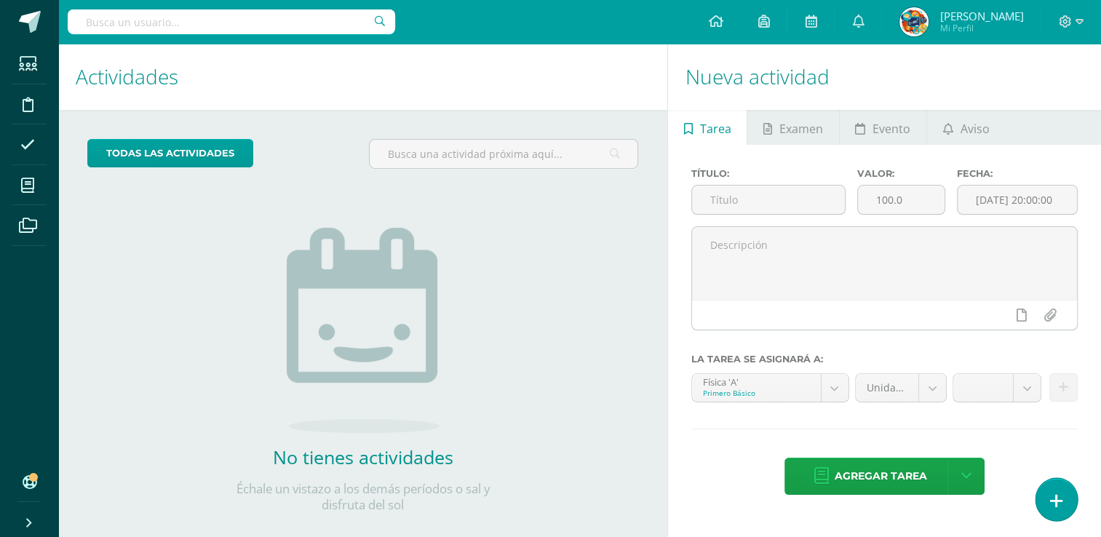
click at [1053, 498] on icon at bounding box center [1056, 500] width 13 height 17
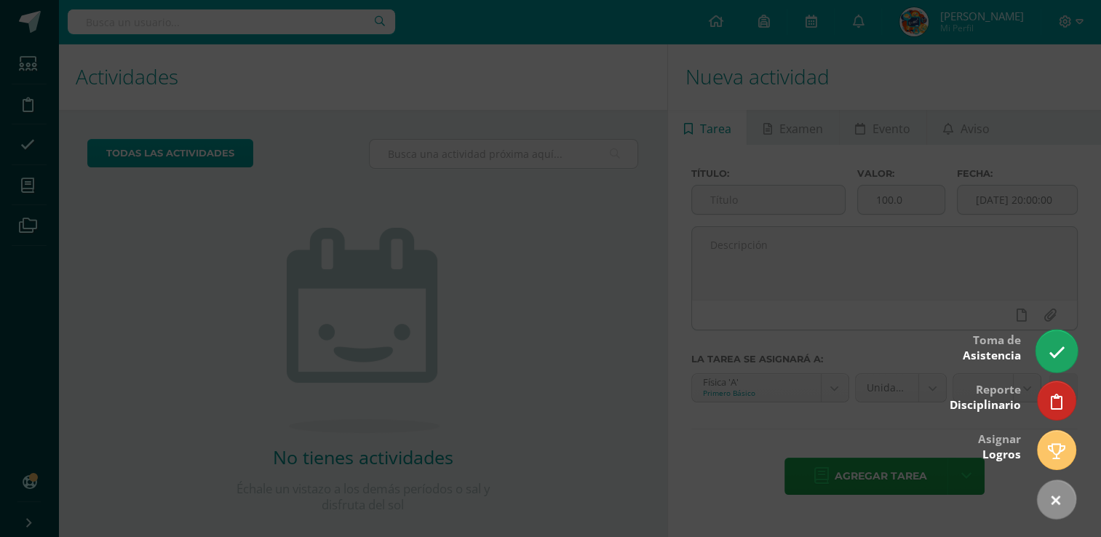
click at [1047, 351] on link at bounding box center [1055, 351] width 41 height 42
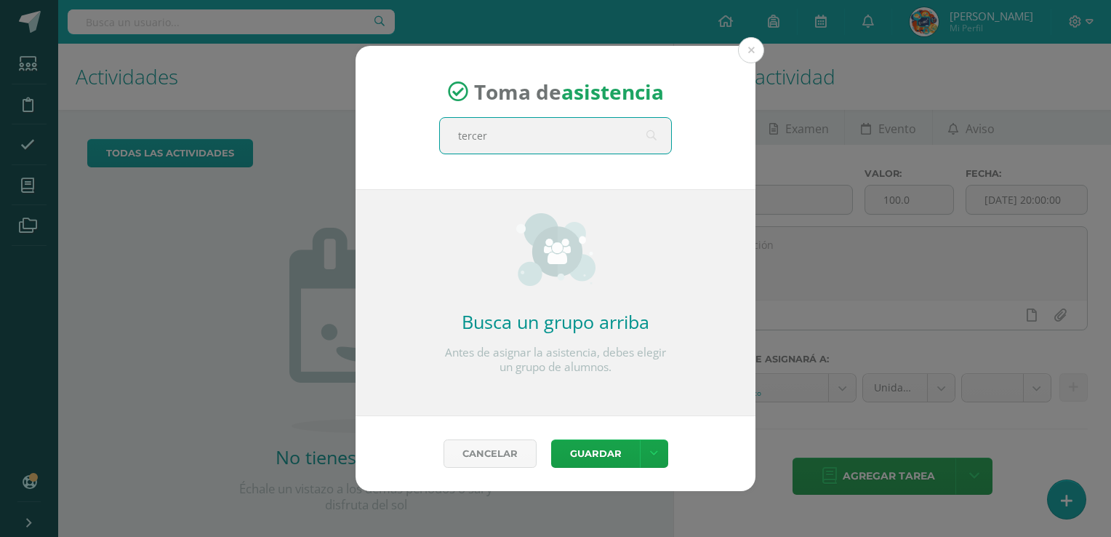
type input "tercero"
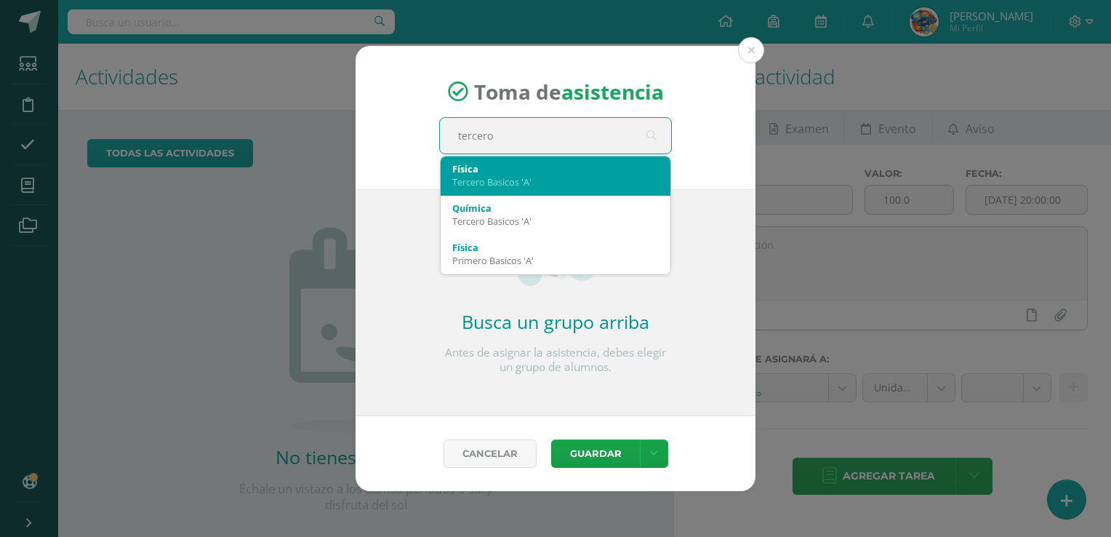
click at [546, 188] on div "Física Tercero Basicos 'A'" at bounding box center [555, 175] width 207 height 38
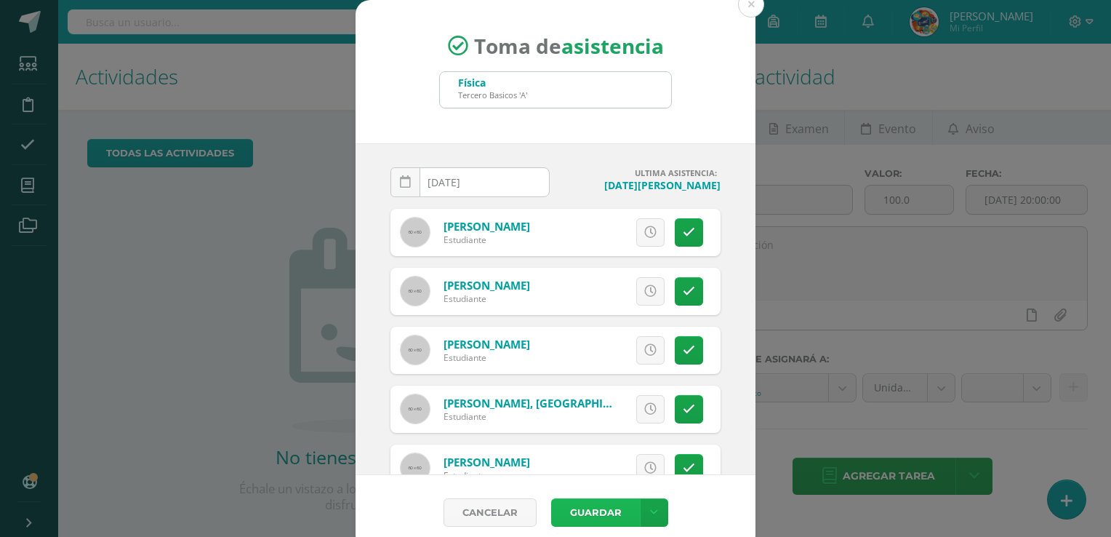
click at [591, 503] on button "Guardar" at bounding box center [595, 512] width 89 height 28
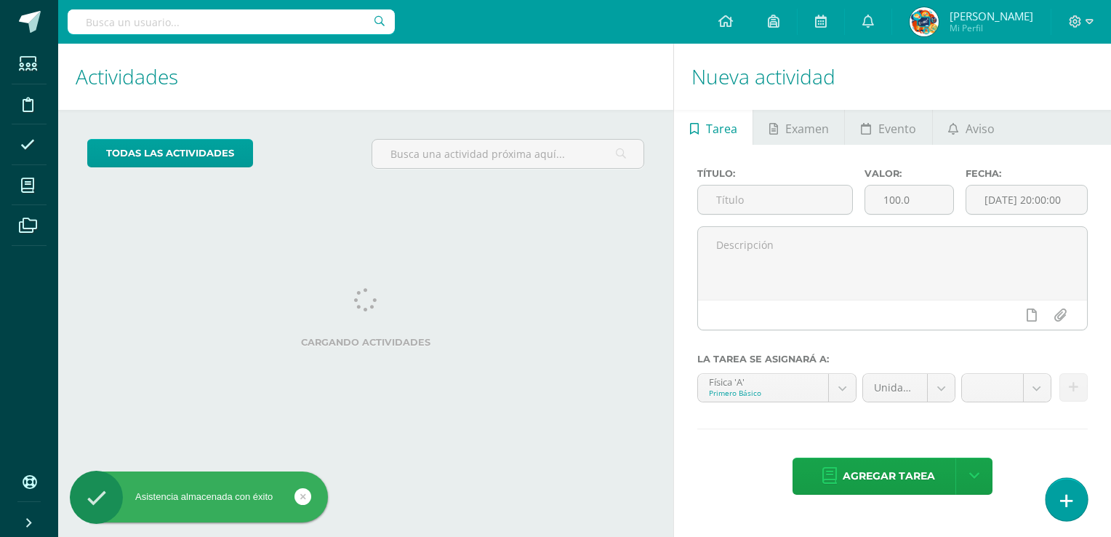
click at [1068, 502] on icon at bounding box center [1067, 500] width 13 height 17
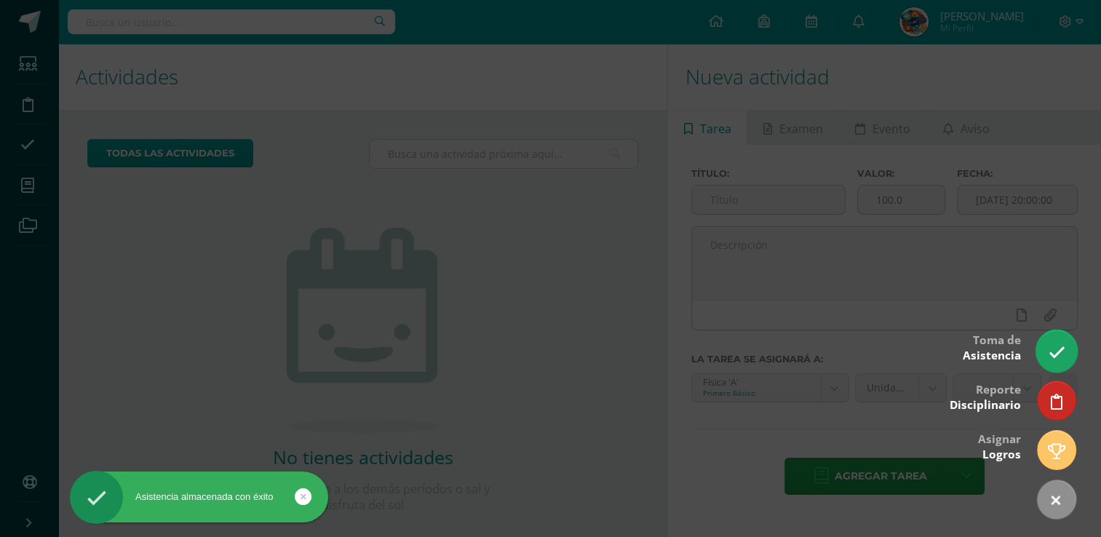
click at [1060, 351] on icon at bounding box center [1055, 352] width 17 height 17
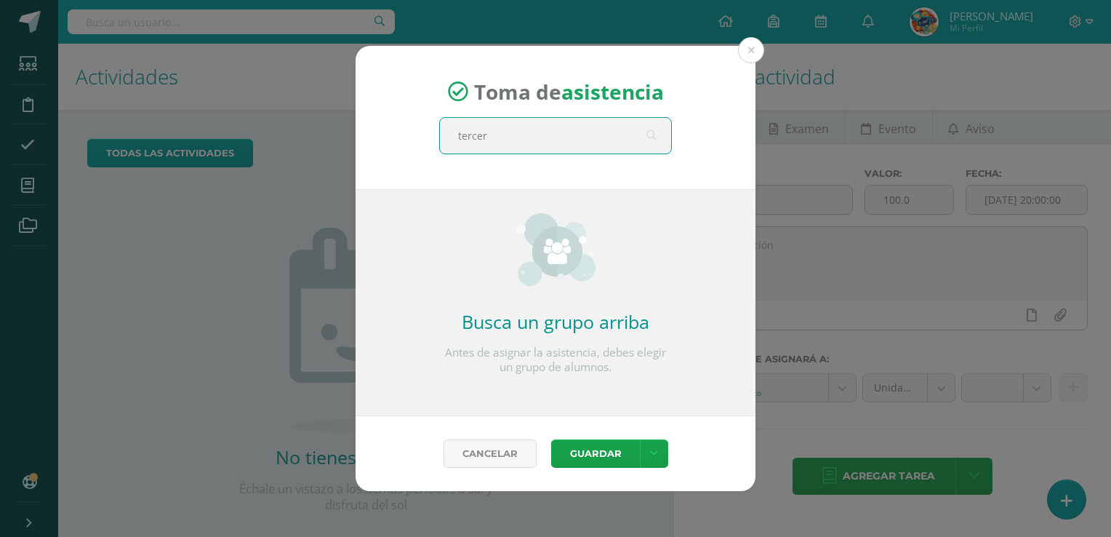
type input "tercero"
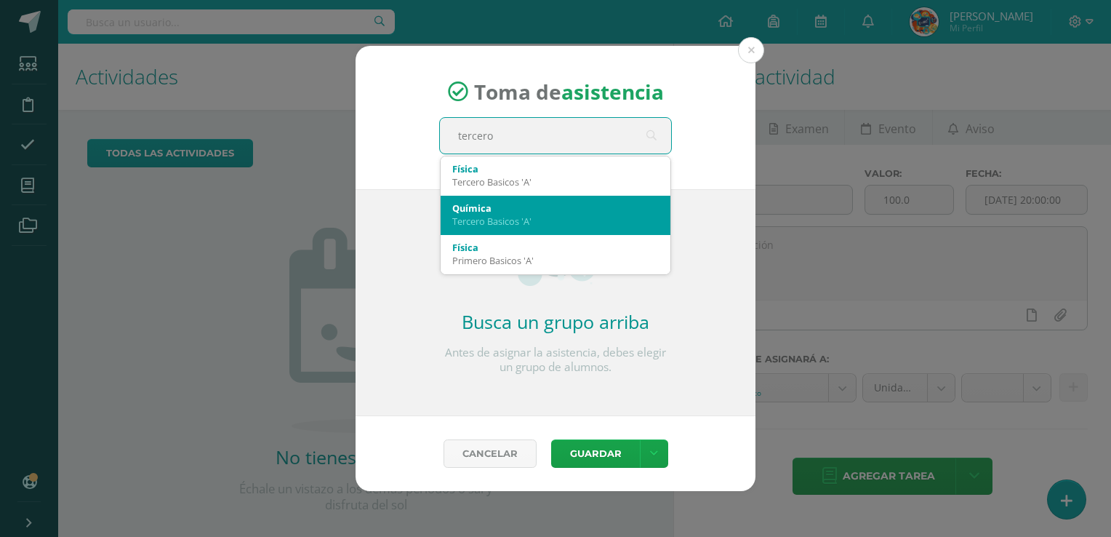
click at [482, 208] on div "Química" at bounding box center [555, 207] width 207 height 13
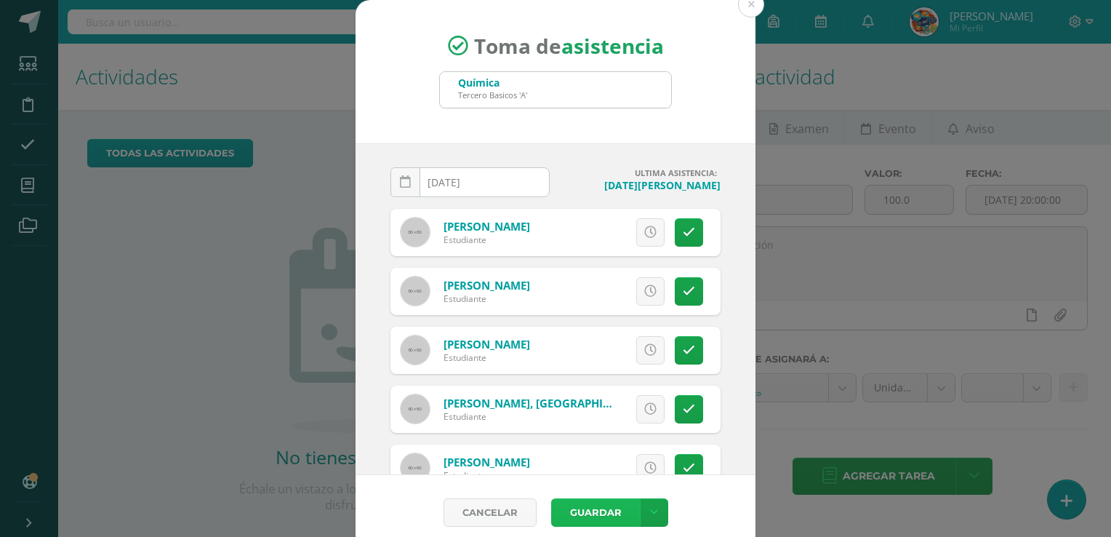
click at [579, 509] on button "Guardar" at bounding box center [595, 512] width 89 height 28
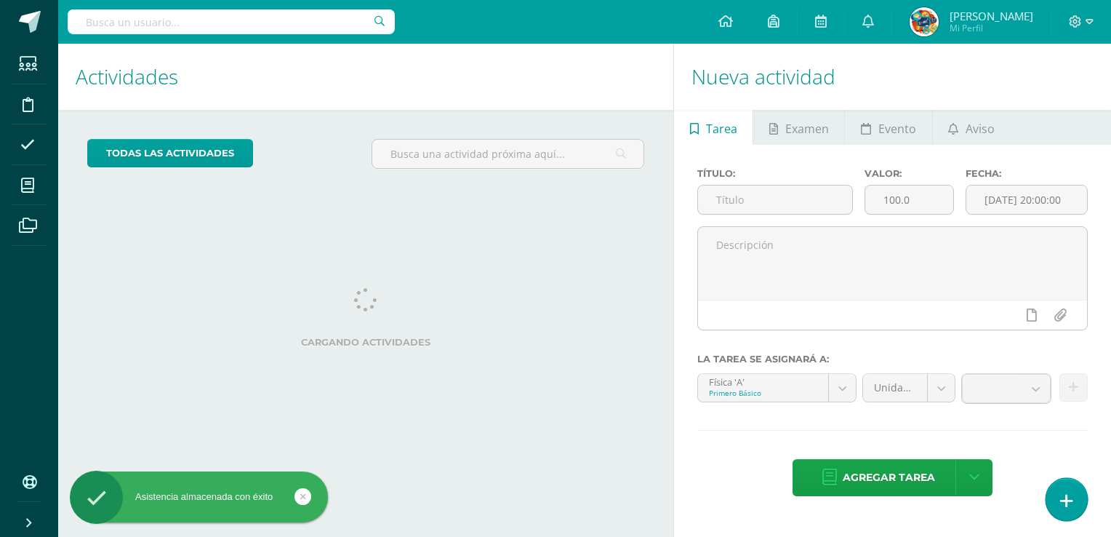
click at [1073, 506] on link at bounding box center [1066, 499] width 41 height 42
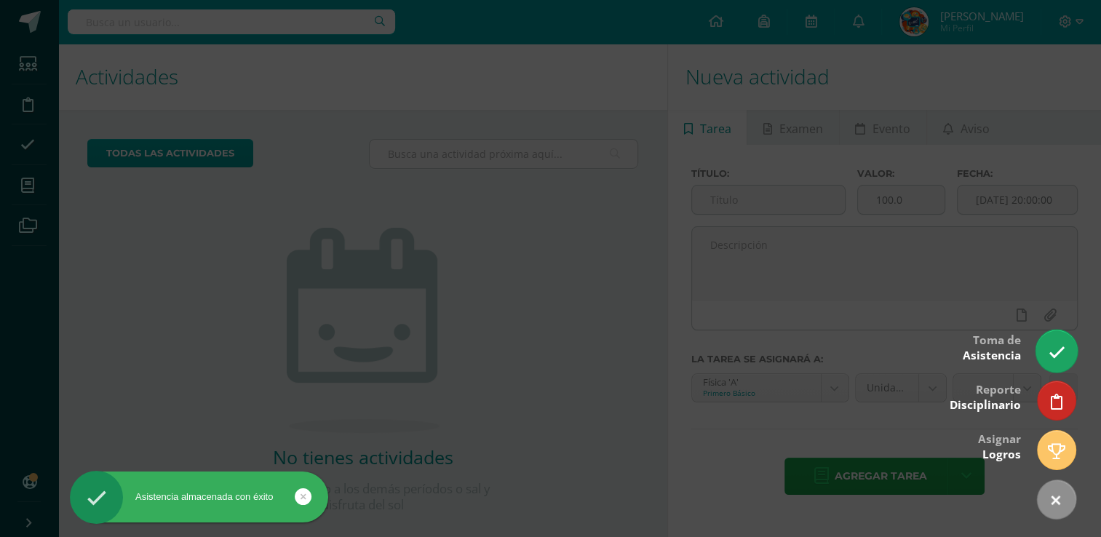
click at [1047, 351] on icon at bounding box center [1055, 352] width 17 height 17
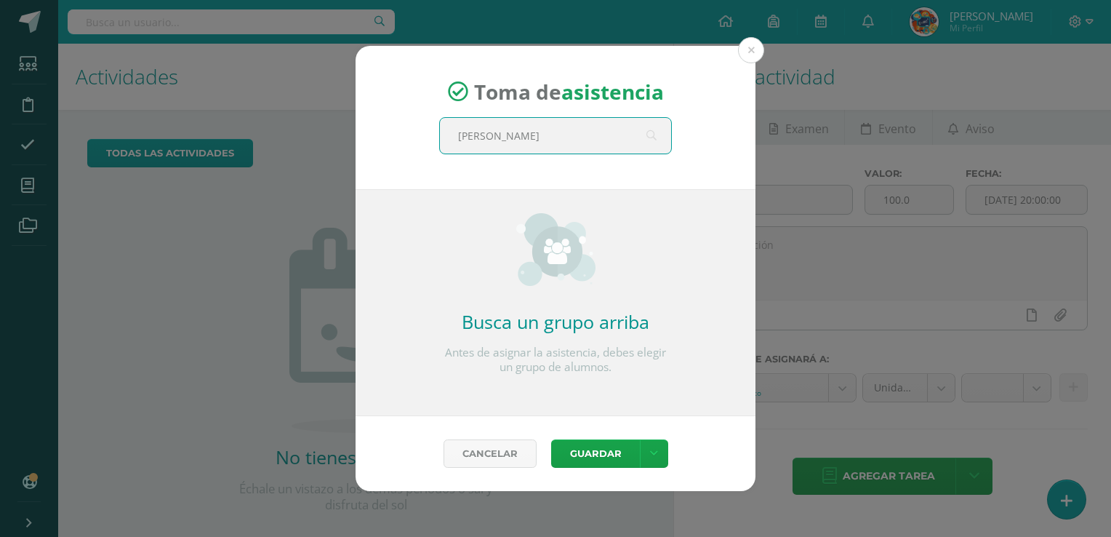
type input "quinto"
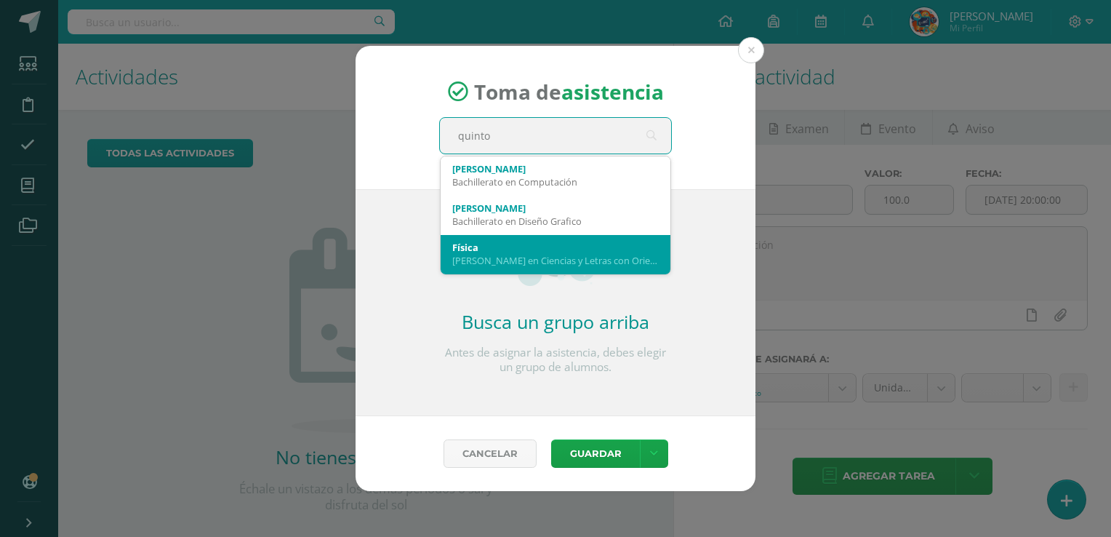
click at [509, 262] on div "[PERSON_NAME] en Ciencias y Letras con Orientacion en Computacion 'A'" at bounding box center [555, 260] width 207 height 13
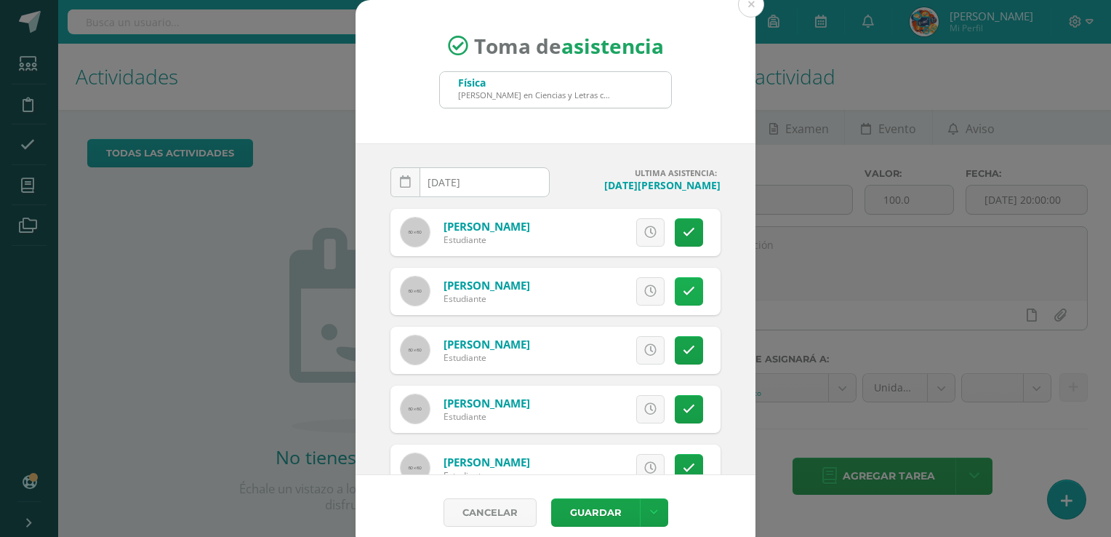
click at [683, 289] on icon at bounding box center [689, 291] width 12 height 12
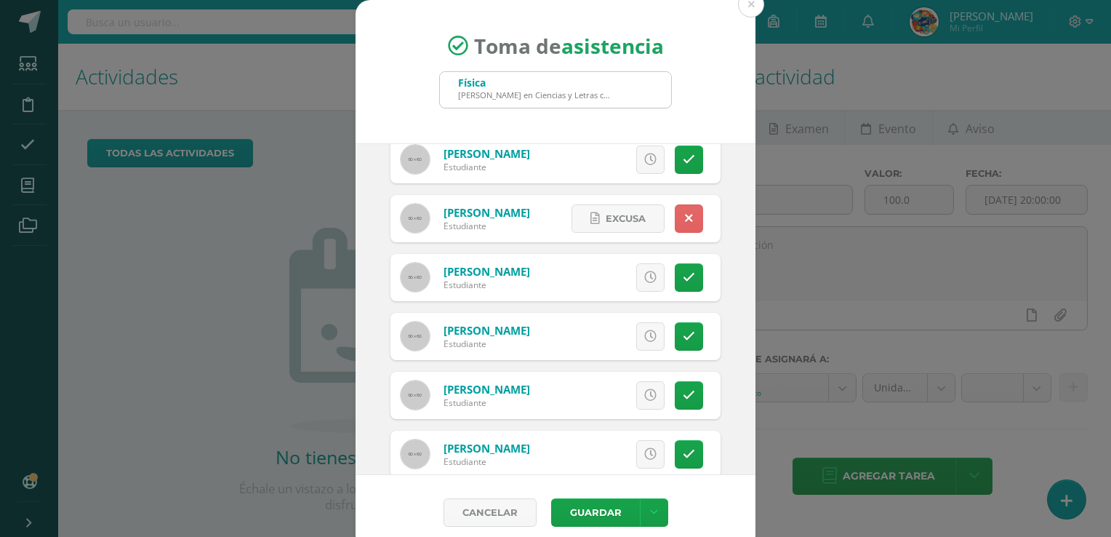
scroll to position [99, 0]
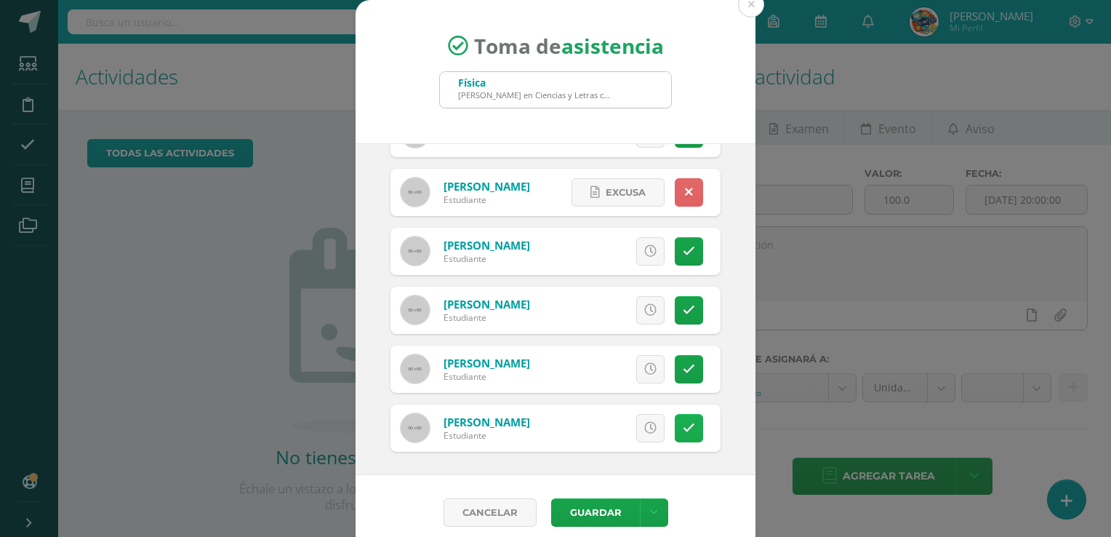
click at [683, 432] on icon at bounding box center [689, 428] width 12 height 12
click at [576, 516] on button "Guardar" at bounding box center [595, 512] width 89 height 28
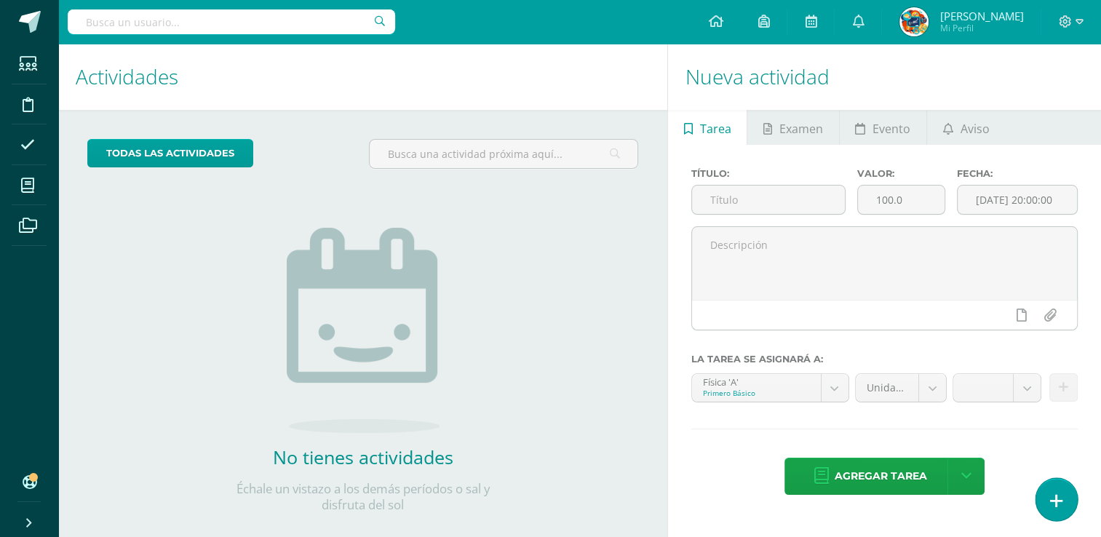
click at [1047, 502] on link at bounding box center [1055, 499] width 41 height 42
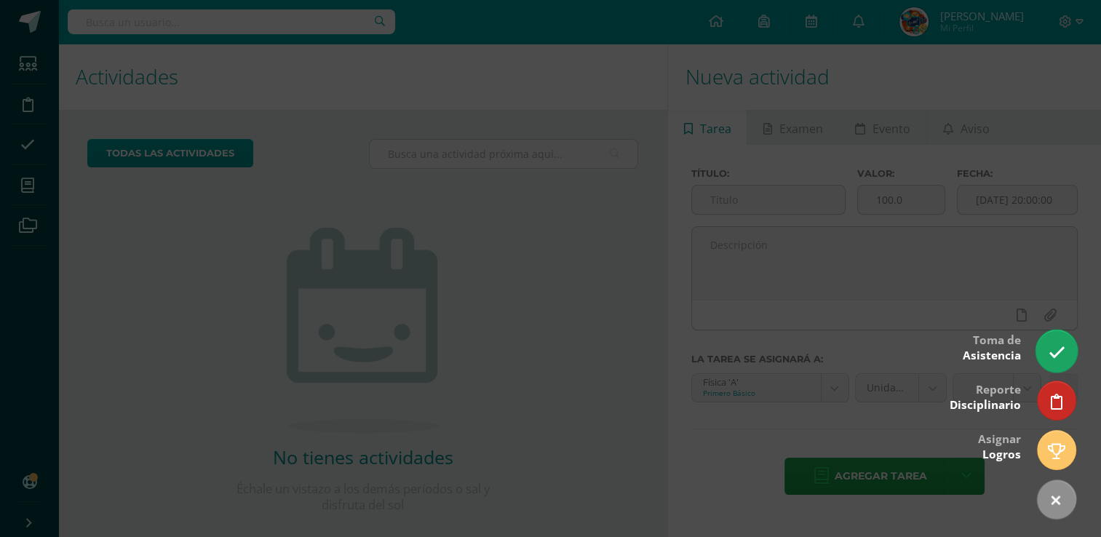
click at [1053, 353] on icon at bounding box center [1055, 352] width 17 height 17
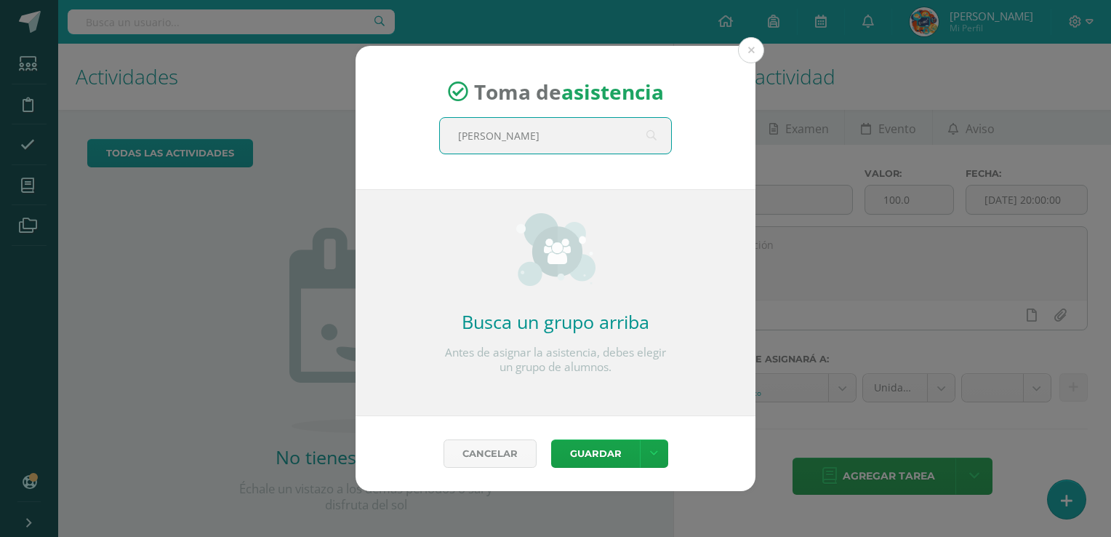
type input "quinto"
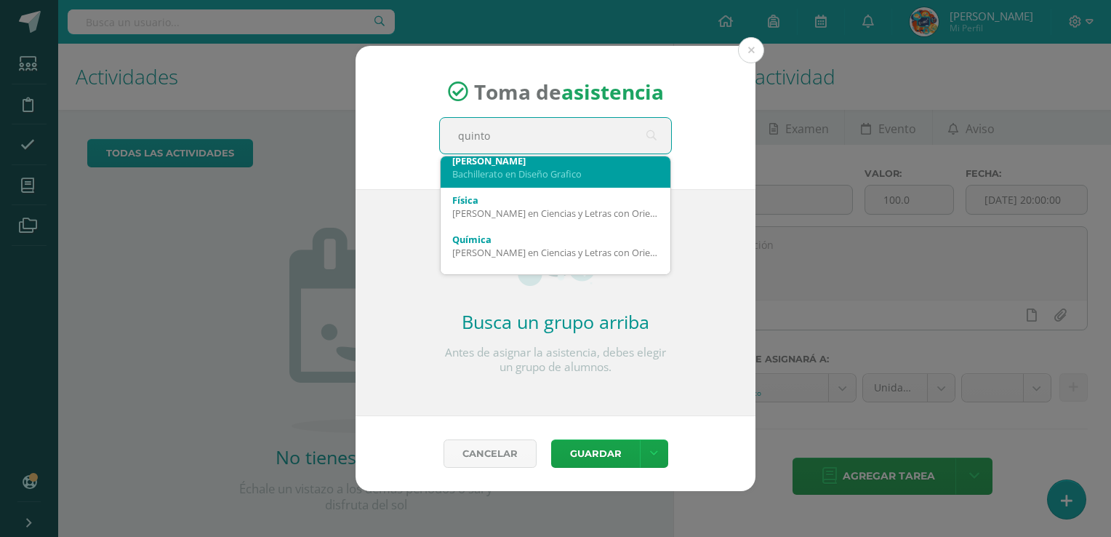
scroll to position [73, 0]
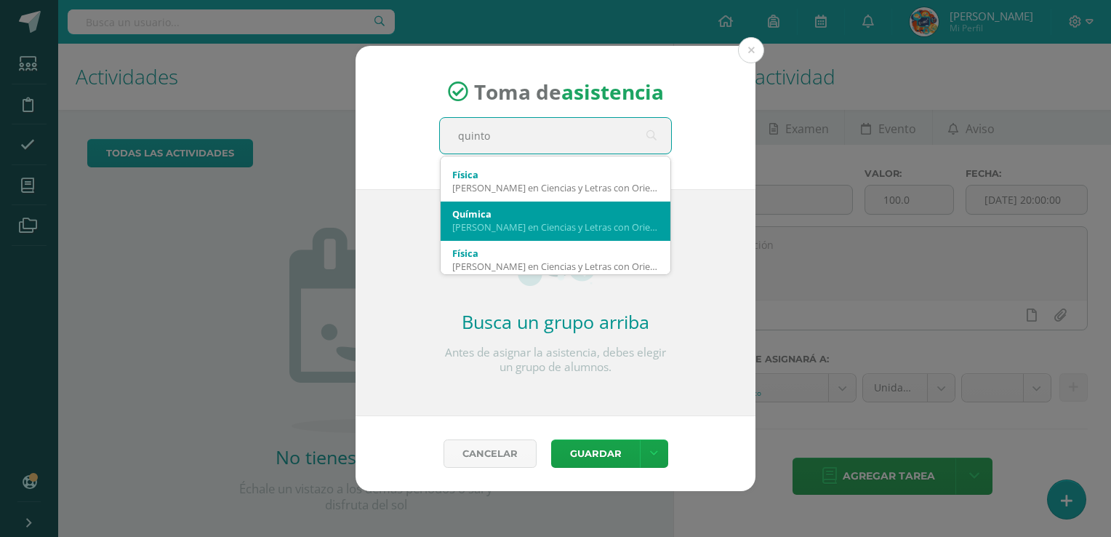
click at [522, 216] on div "Química" at bounding box center [555, 213] width 207 height 13
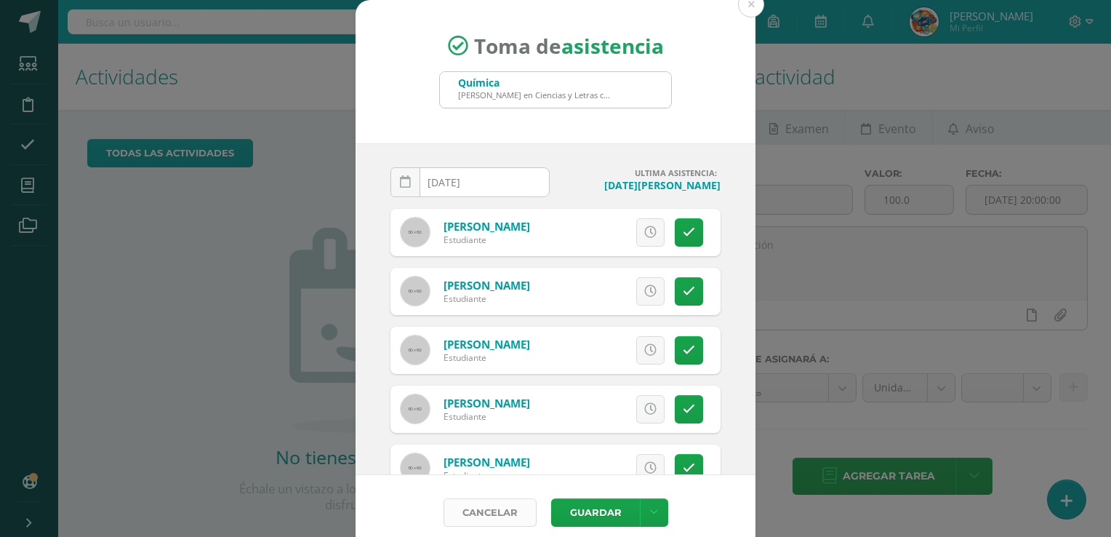
click at [480, 511] on link "Cancelar" at bounding box center [490, 512] width 93 height 28
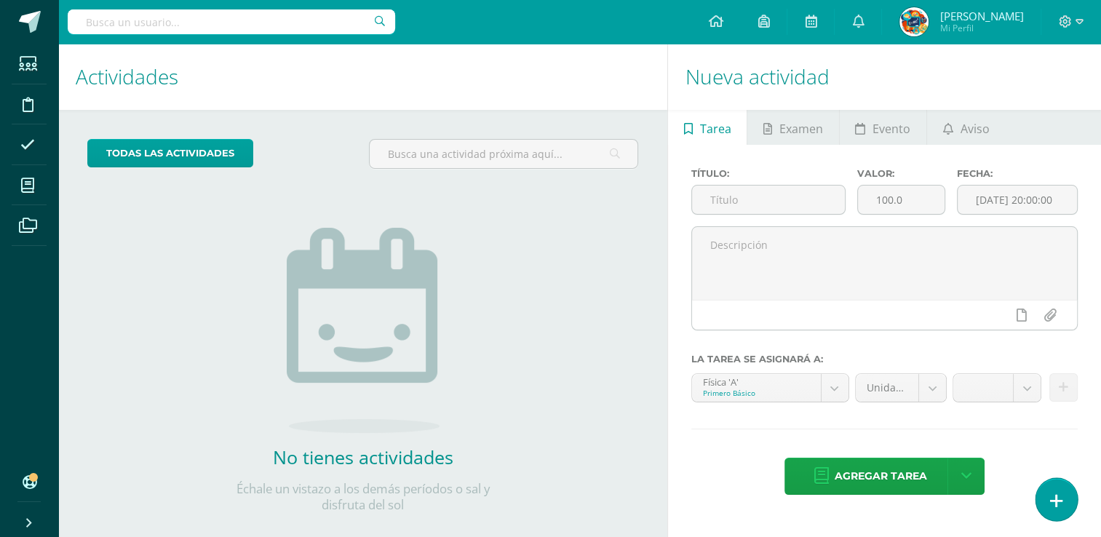
click at [1047, 484] on link at bounding box center [1055, 499] width 41 height 42
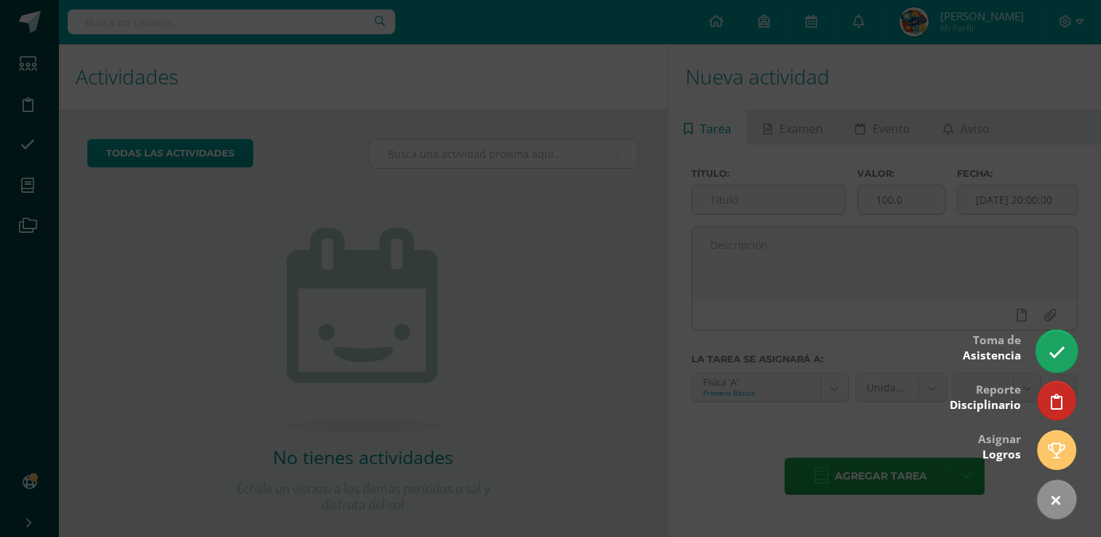
click at [1047, 361] on icon at bounding box center [1055, 352] width 17 height 17
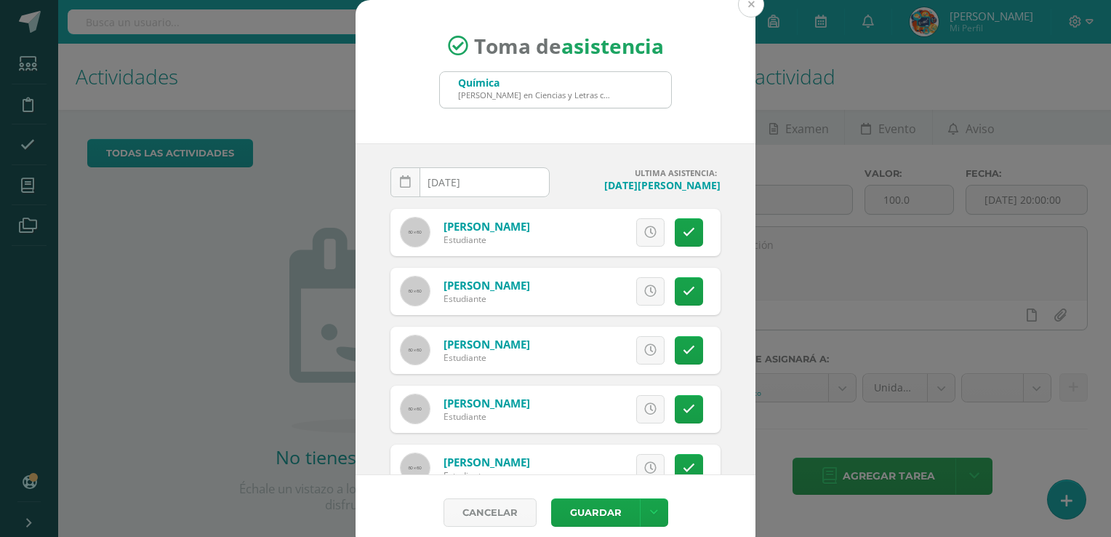
click at [751, 5] on button at bounding box center [751, 4] width 26 height 26
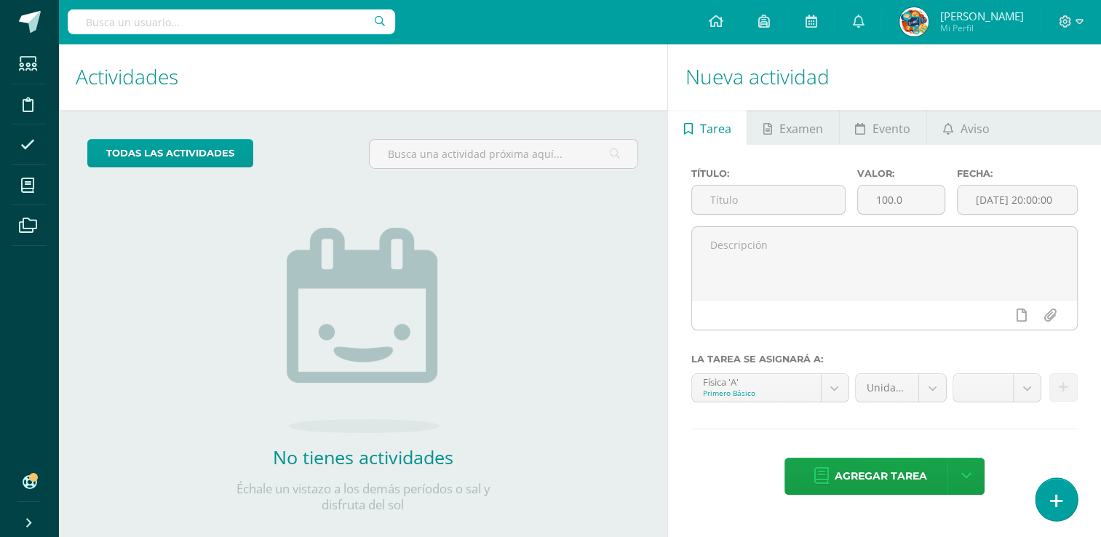
click at [1054, 495] on icon at bounding box center [1056, 500] width 13 height 17
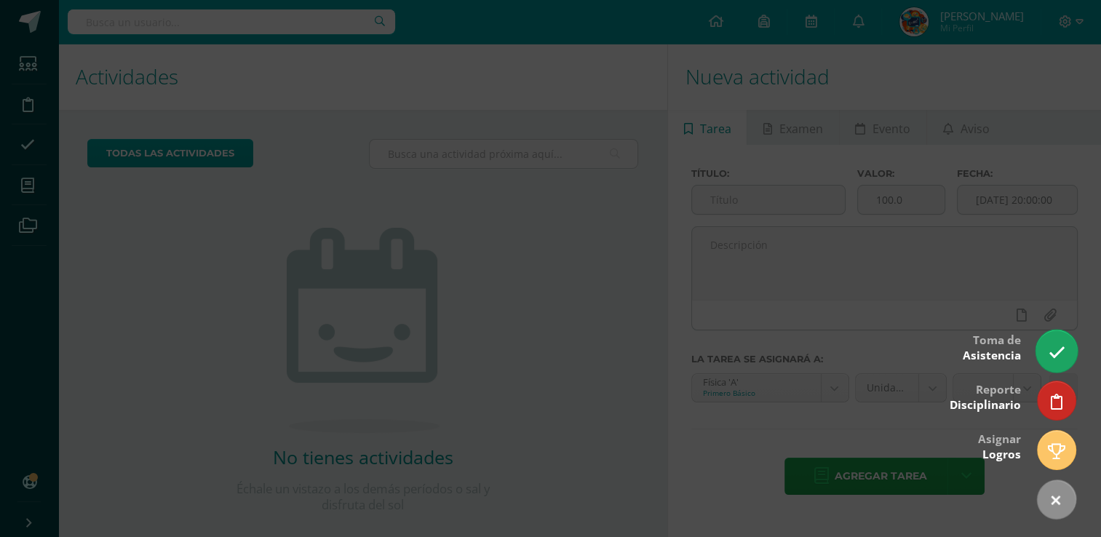
click at [1057, 347] on icon at bounding box center [1055, 352] width 17 height 17
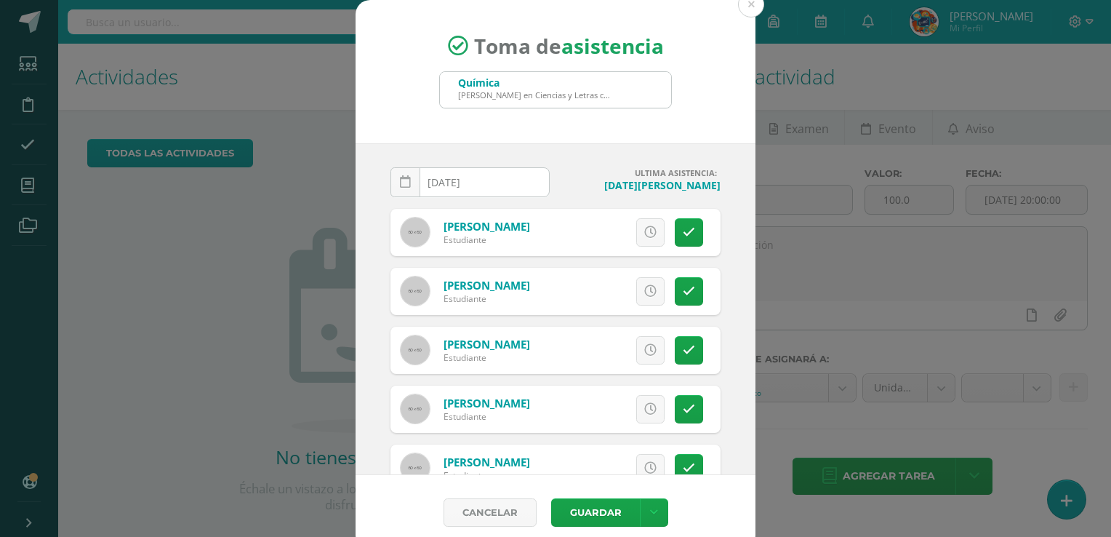
click at [578, 95] on div "[PERSON_NAME] en Ciencias y Letras con Orientacion en Computacion 'A'" at bounding box center [534, 94] width 153 height 11
click at [491, 508] on link "Cancelar" at bounding box center [490, 512] width 93 height 28
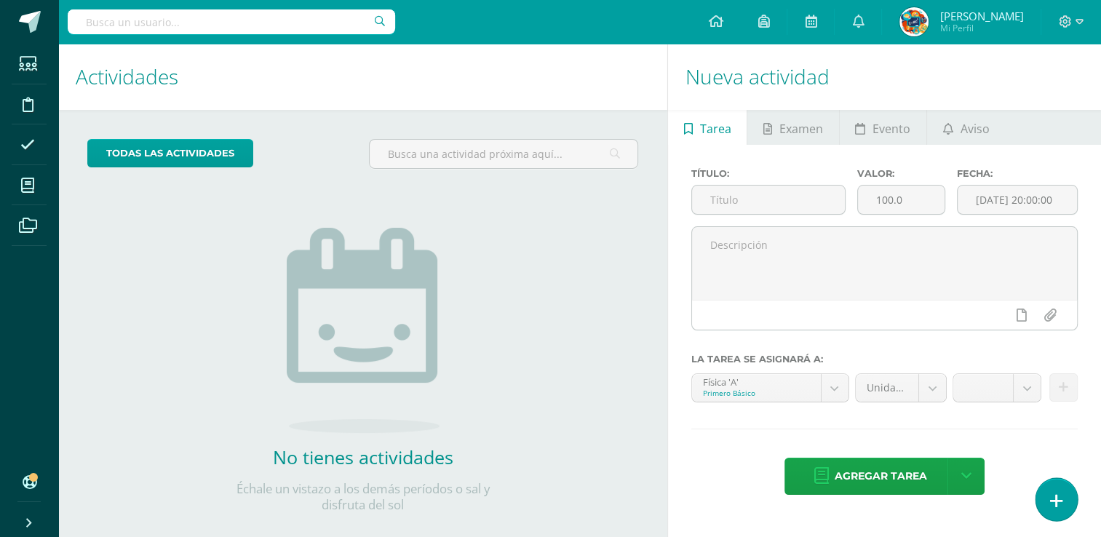
click at [1064, 497] on link at bounding box center [1055, 499] width 41 height 42
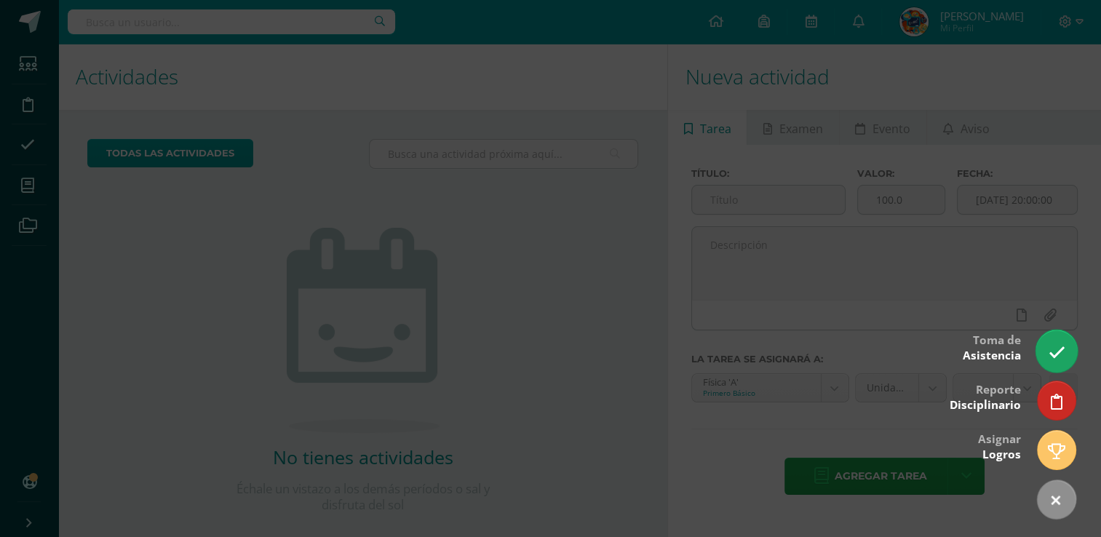
click at [1053, 354] on icon at bounding box center [1055, 352] width 17 height 17
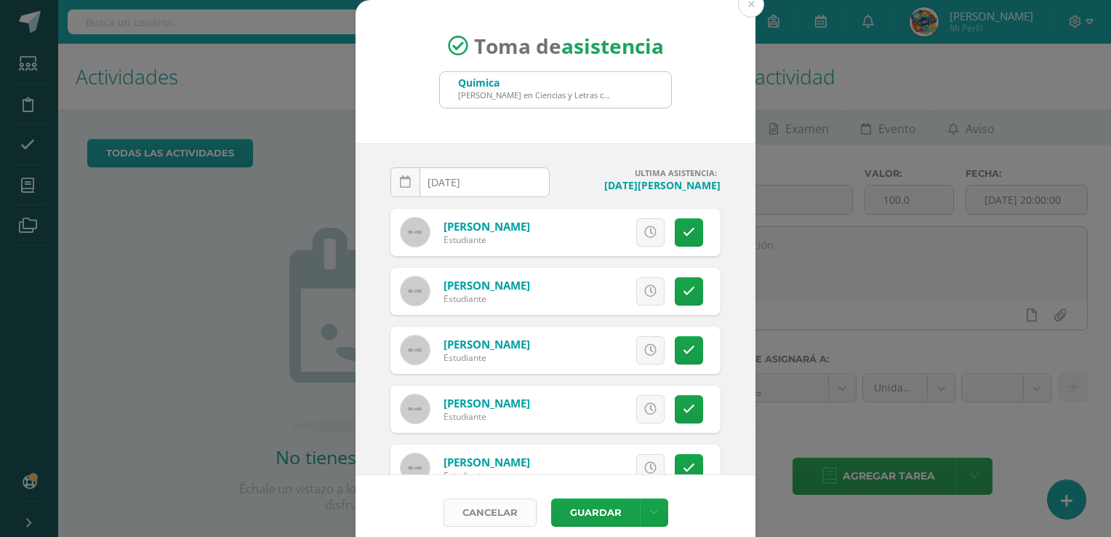
click at [495, 514] on link "Cancelar" at bounding box center [490, 512] width 93 height 28
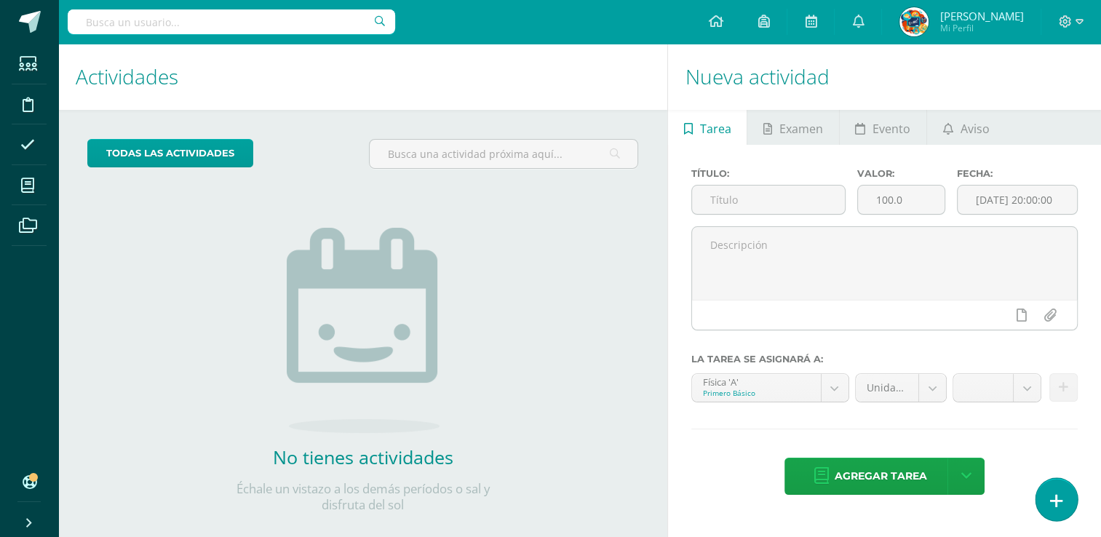
click at [1054, 503] on icon at bounding box center [1056, 500] width 13 height 17
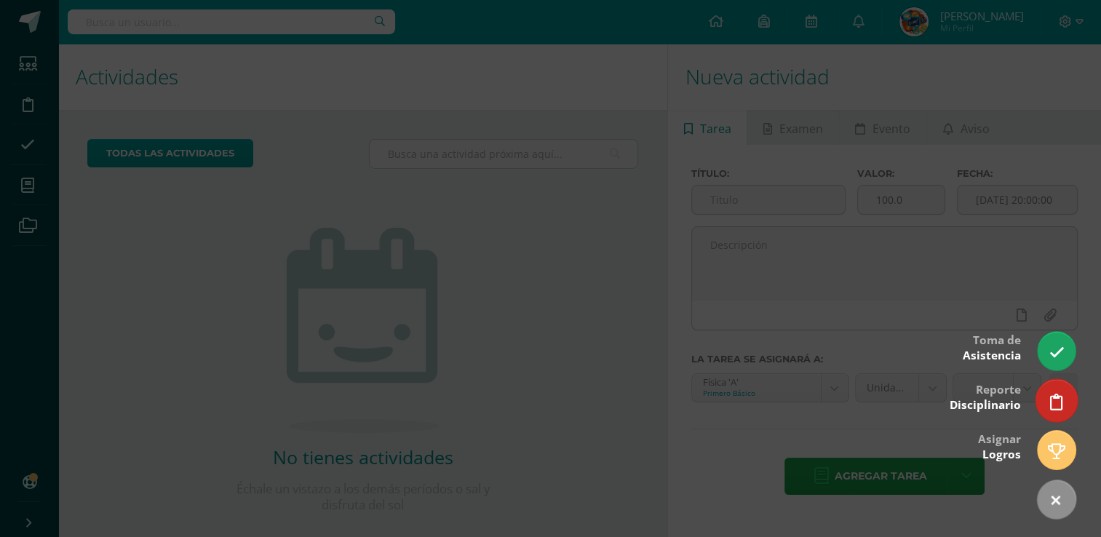
click at [1052, 404] on icon at bounding box center [1056, 402] width 13 height 17
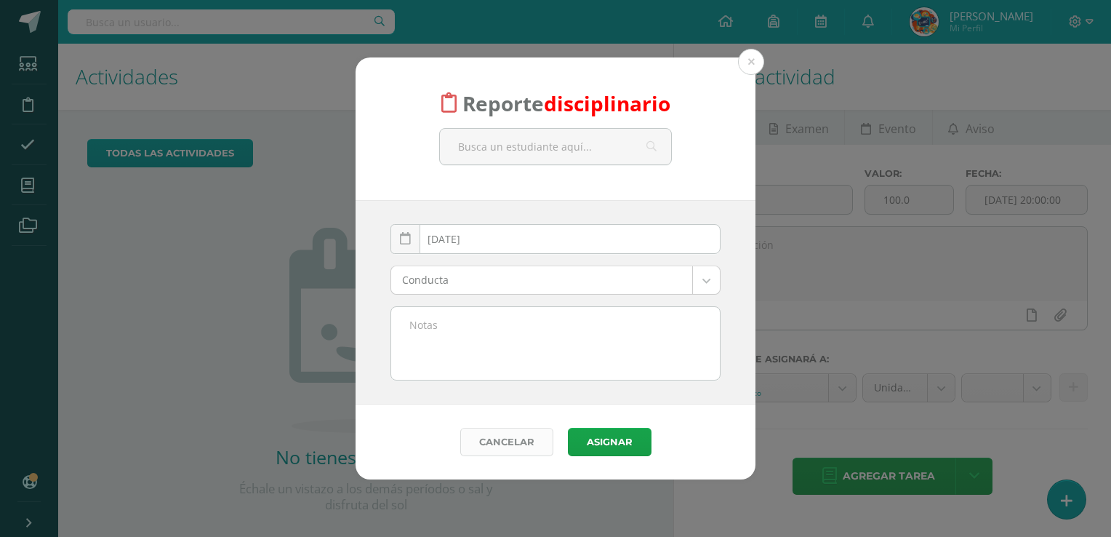
click at [509, 444] on link "Cancelar" at bounding box center [506, 442] width 93 height 28
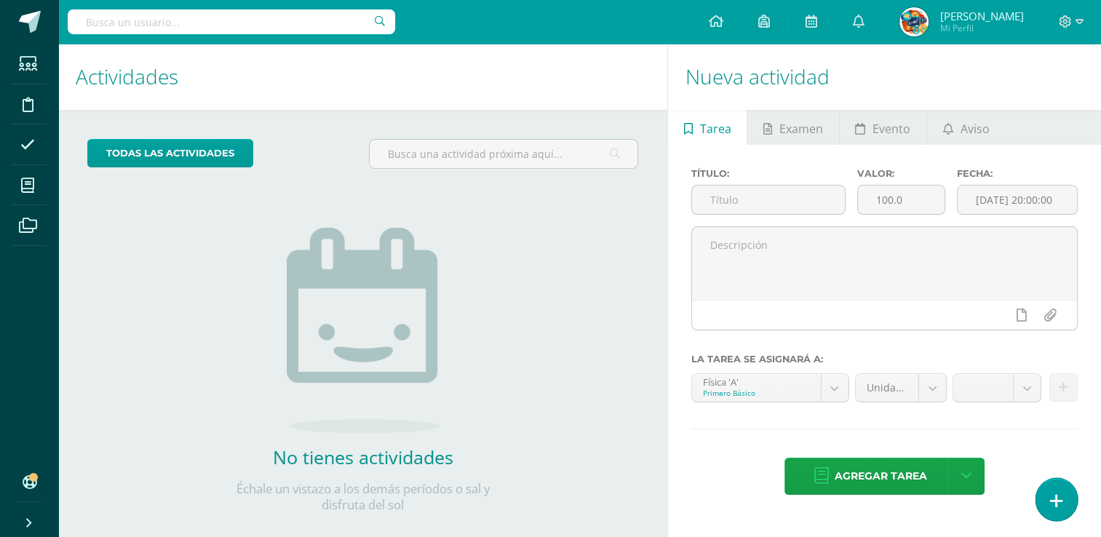
click at [1060, 496] on icon at bounding box center [1056, 500] width 13 height 17
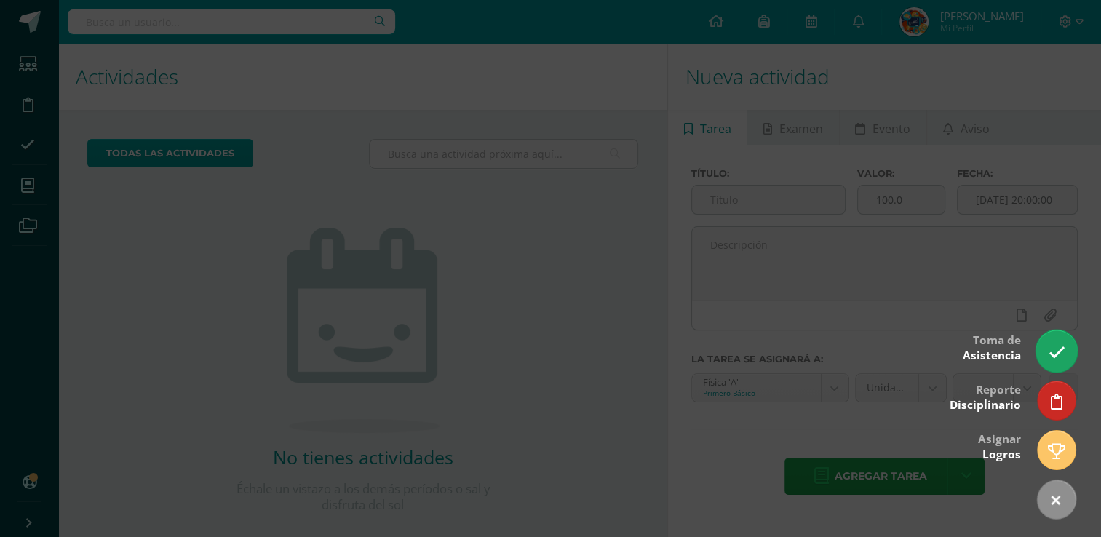
click at [1063, 351] on icon at bounding box center [1055, 352] width 17 height 17
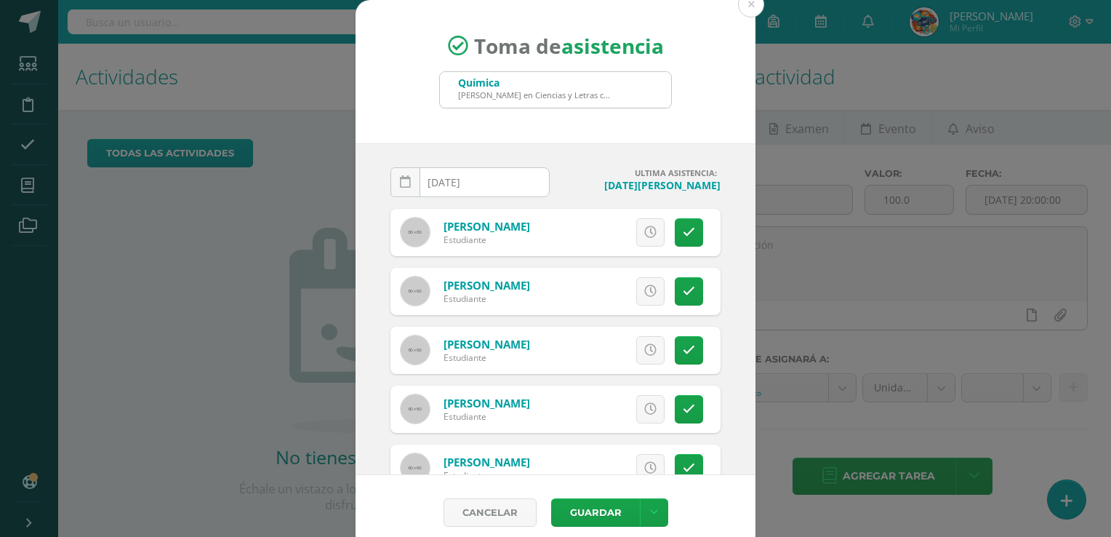
click at [506, 86] on div "Química" at bounding box center [534, 83] width 153 height 14
click at [492, 90] on div "[PERSON_NAME] en Ciencias y Letras con Orientacion en Computacion 'A'" at bounding box center [534, 94] width 153 height 11
click at [743, 4] on button at bounding box center [751, 4] width 26 height 26
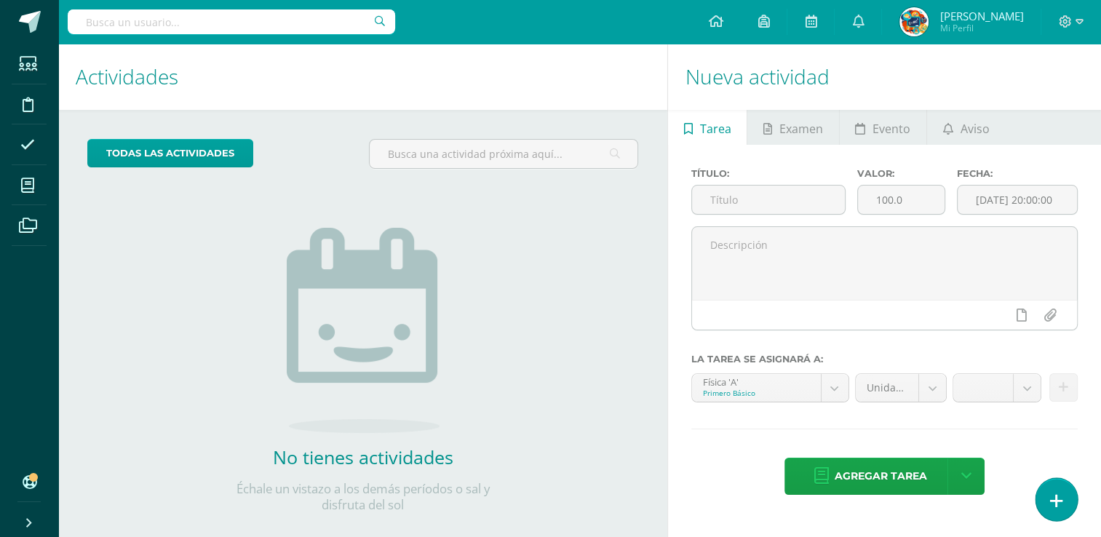
click at [1068, 493] on link at bounding box center [1055, 499] width 41 height 42
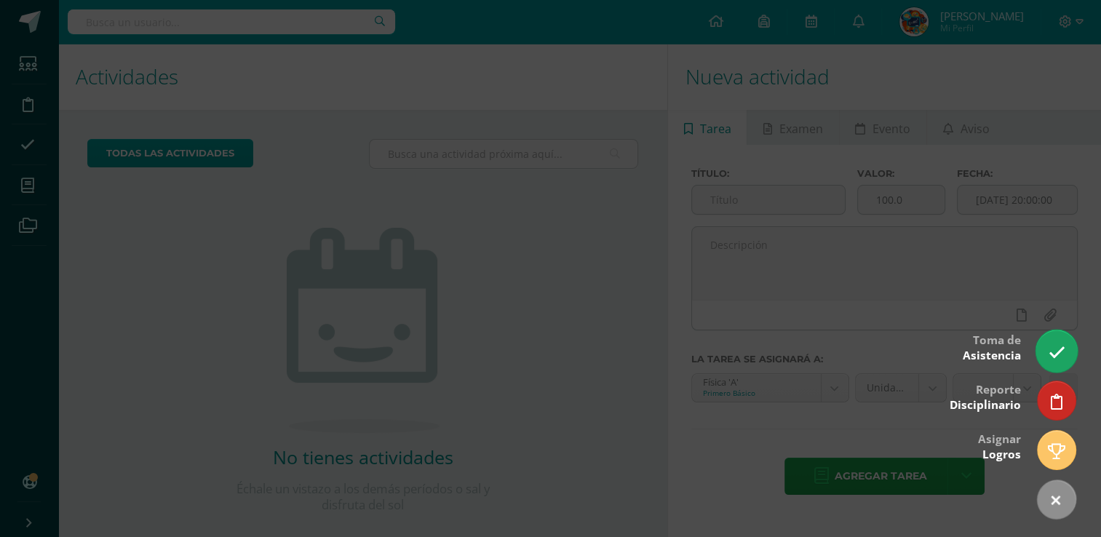
click at [1050, 356] on icon at bounding box center [1055, 352] width 17 height 17
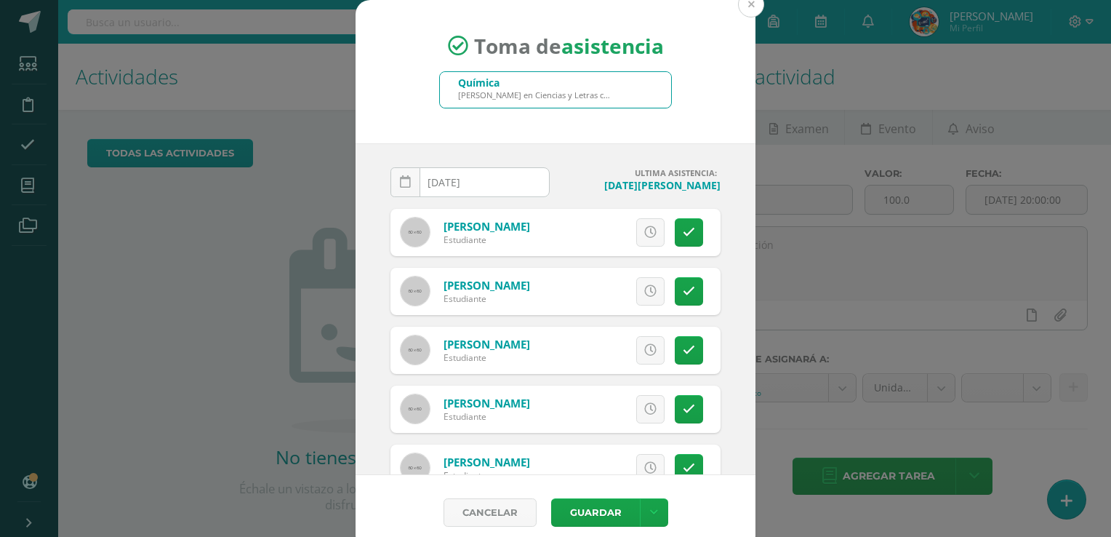
click at [740, 7] on button at bounding box center [751, 4] width 26 height 26
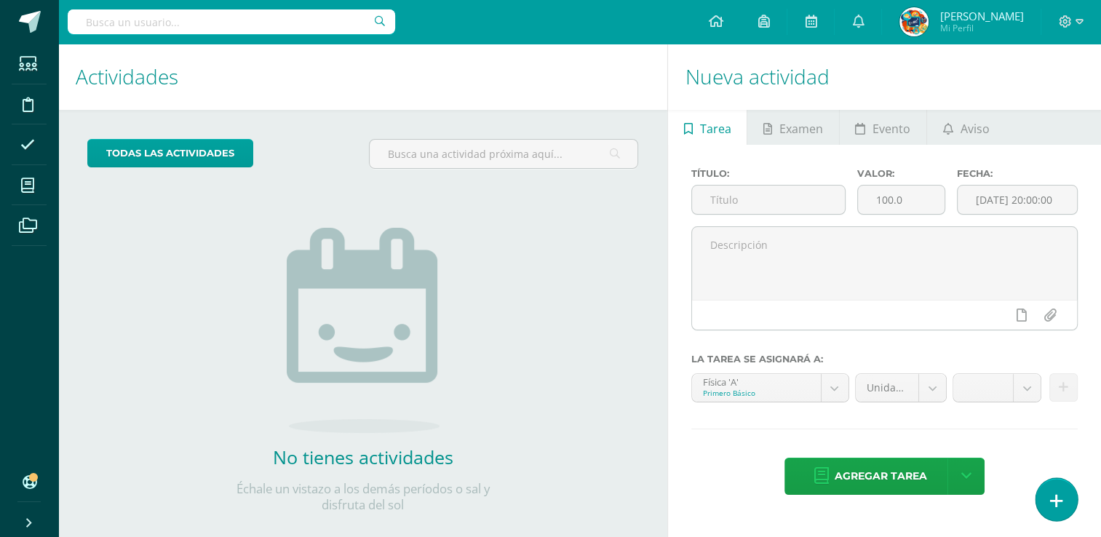
click at [1067, 498] on link at bounding box center [1055, 499] width 41 height 42
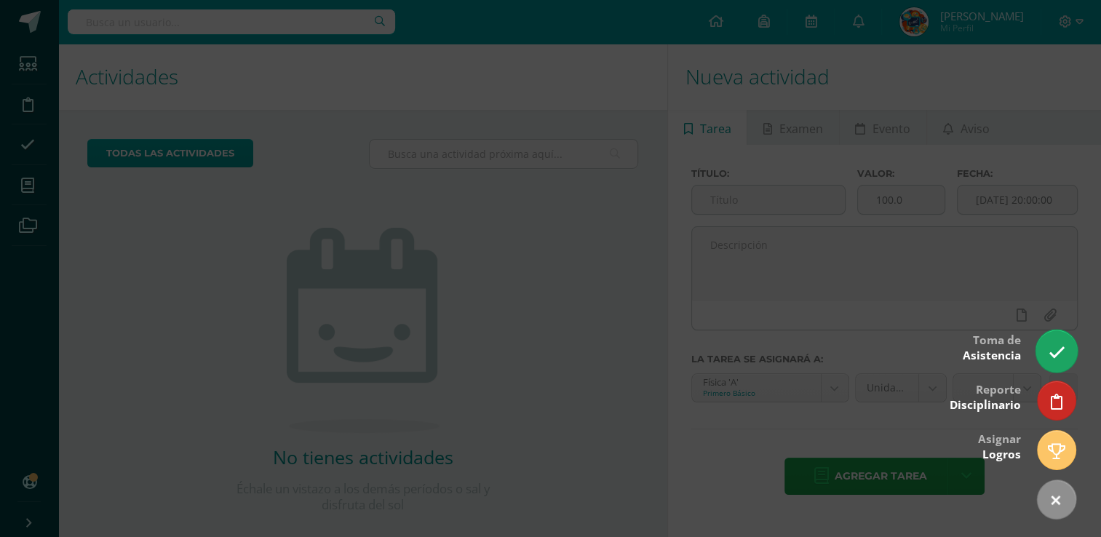
click at [1059, 355] on icon at bounding box center [1055, 352] width 17 height 17
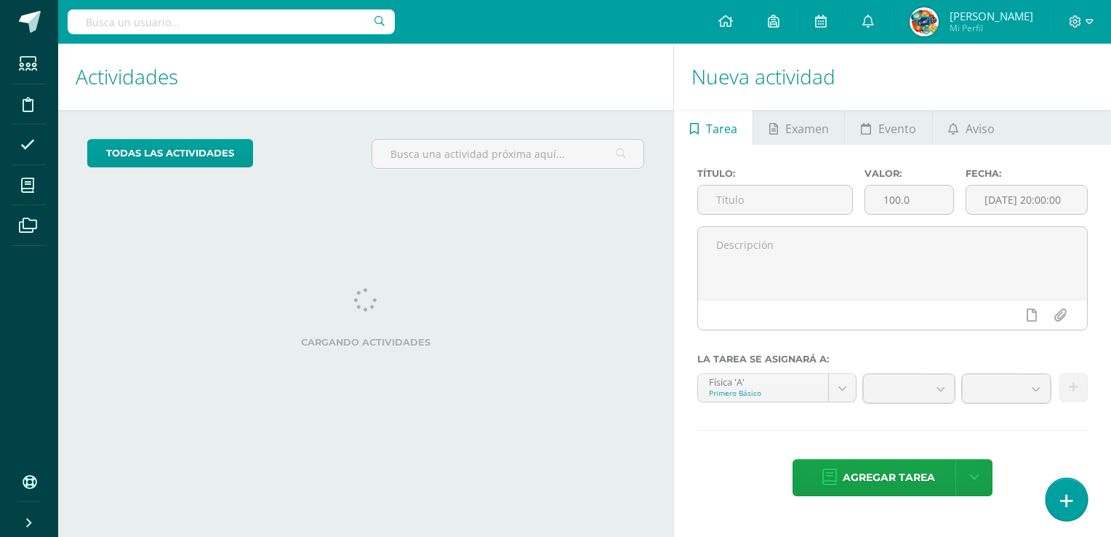
click at [1064, 503] on icon at bounding box center [1067, 500] width 13 height 17
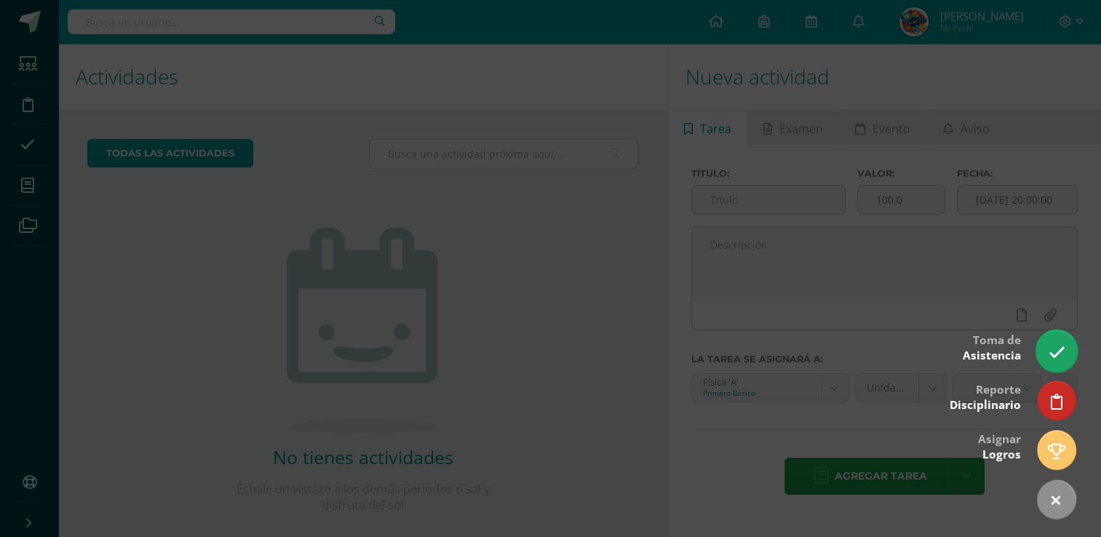
click at [1065, 352] on link at bounding box center [1055, 351] width 41 height 42
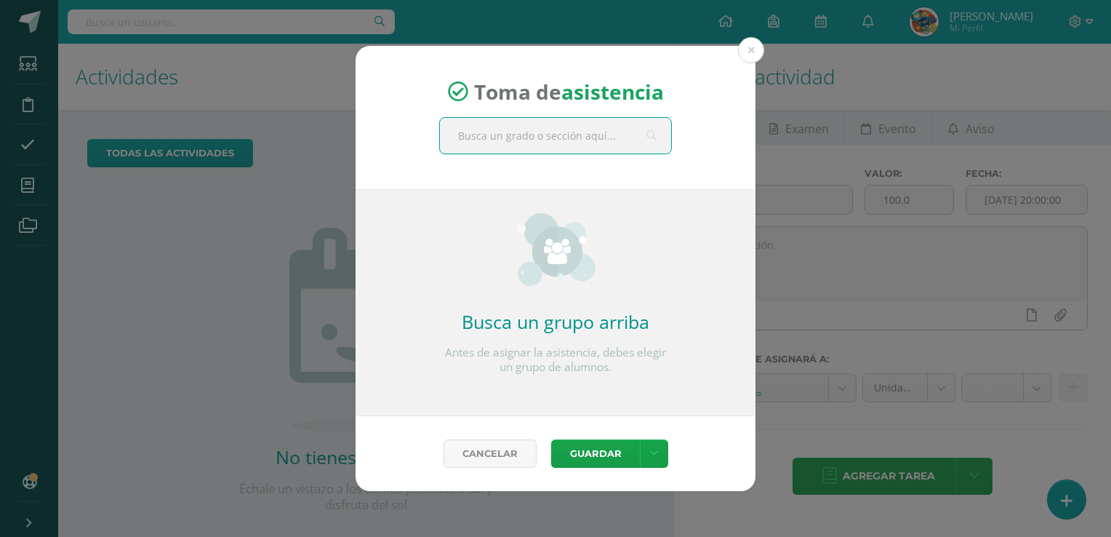
click at [532, 129] on input "text" at bounding box center [555, 136] width 231 height 36
type input "t"
type input "quinto"
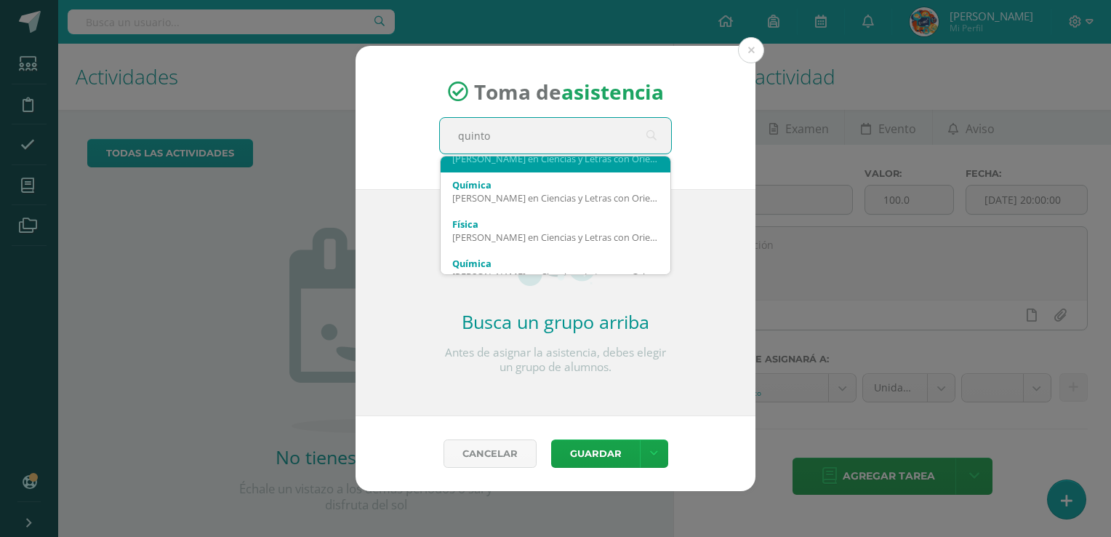
scroll to position [117, 0]
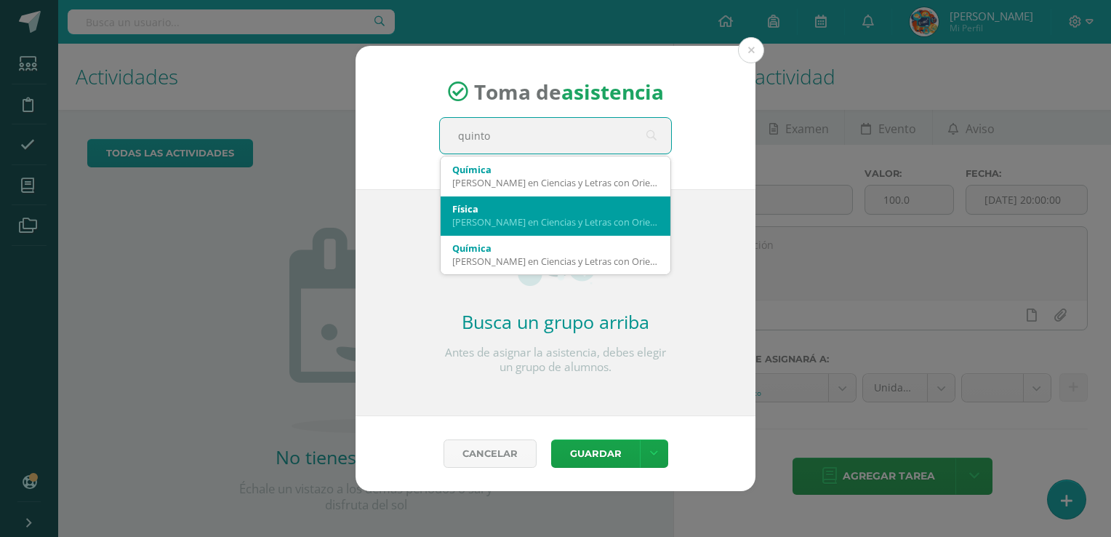
click at [506, 215] on div "Quinto Bachillerato en Ciencias y Letras con Orientacion en Diseno Grafico 'A'" at bounding box center [555, 221] width 207 height 13
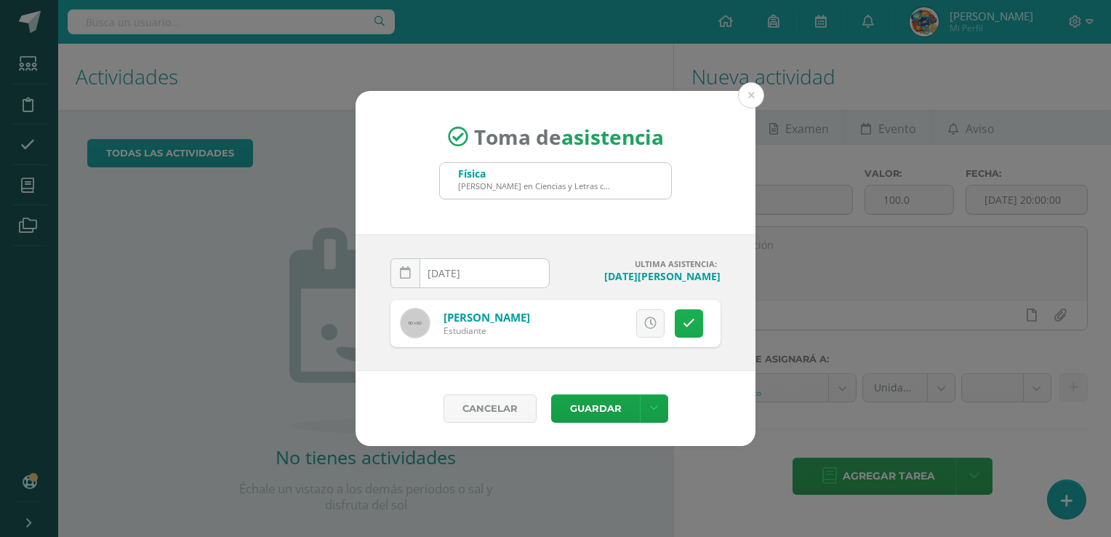
click at [679, 324] on link at bounding box center [689, 323] width 28 height 28
click at [591, 400] on button "Guardar" at bounding box center [595, 408] width 89 height 28
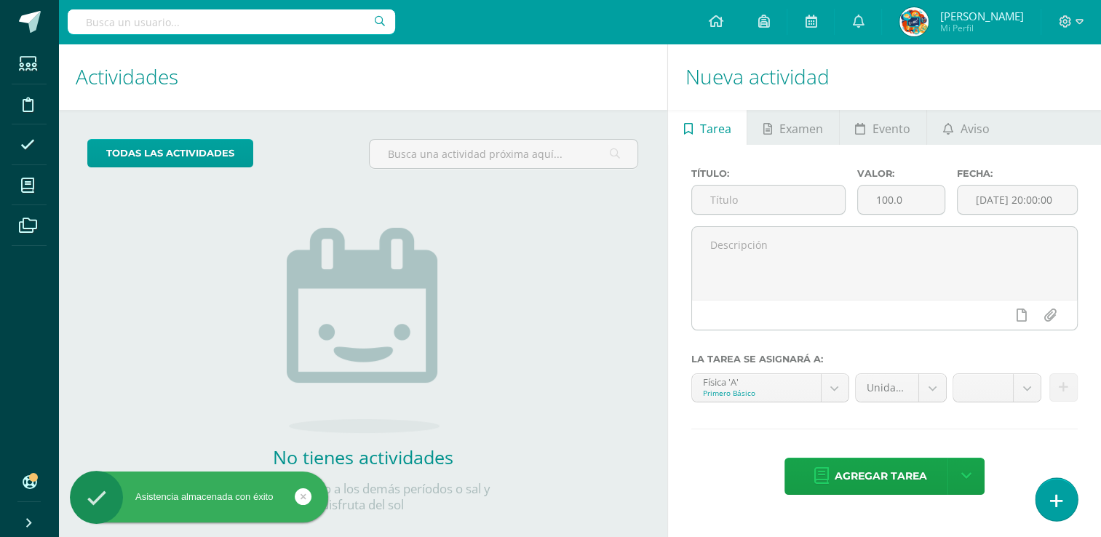
click at [1057, 493] on icon at bounding box center [1056, 500] width 13 height 17
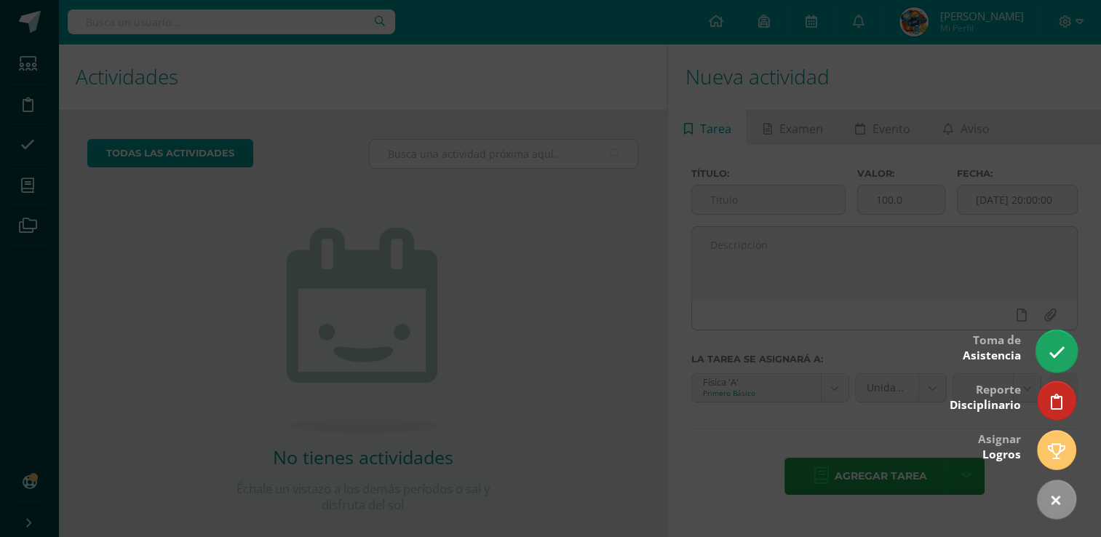
click at [1053, 353] on icon at bounding box center [1055, 352] width 17 height 17
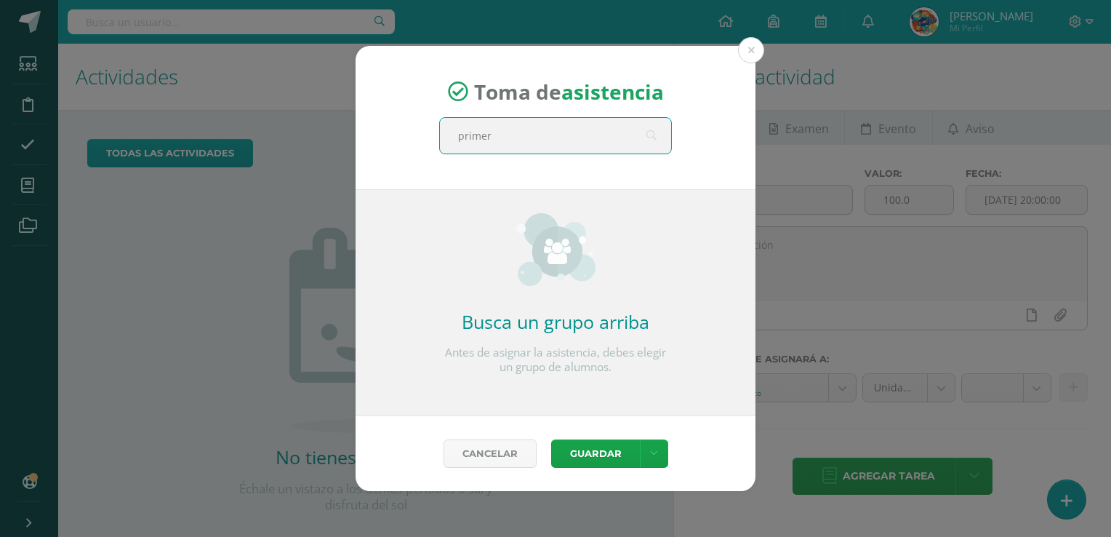
type input "primero"
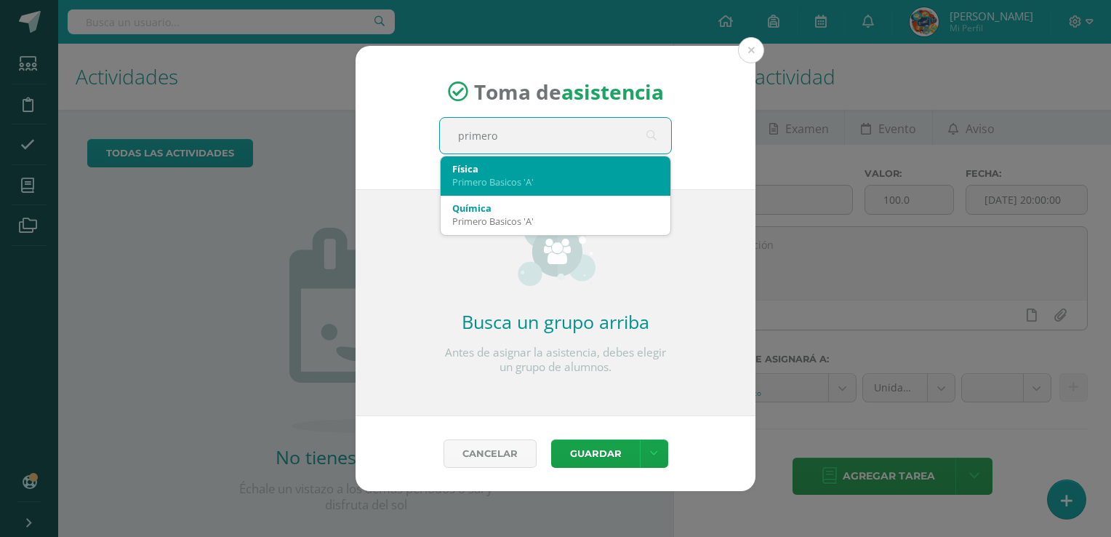
click at [495, 191] on div "Física Primero Basicos 'A'" at bounding box center [555, 175] width 207 height 38
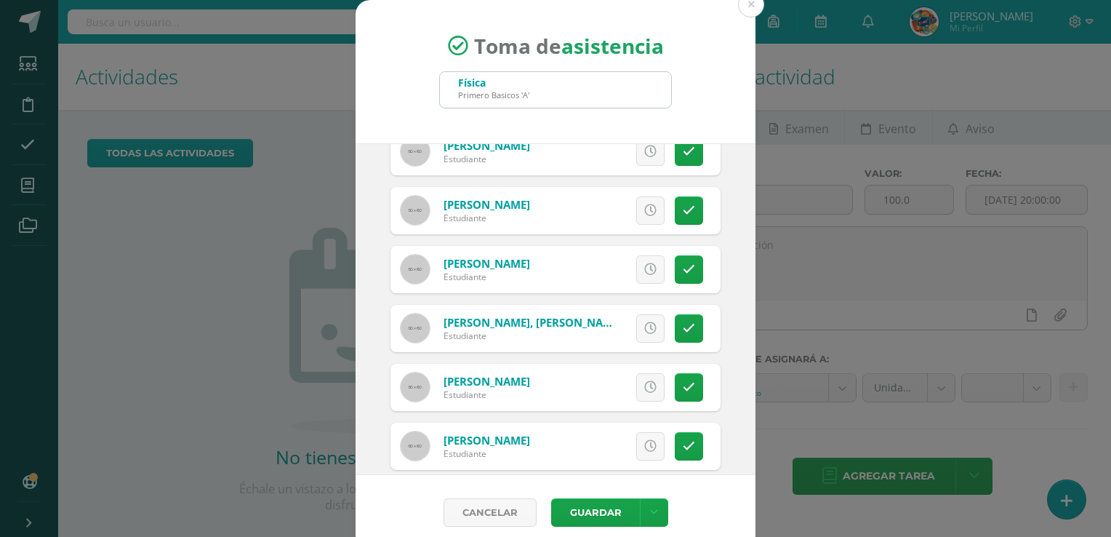
scroll to position [279, 0]
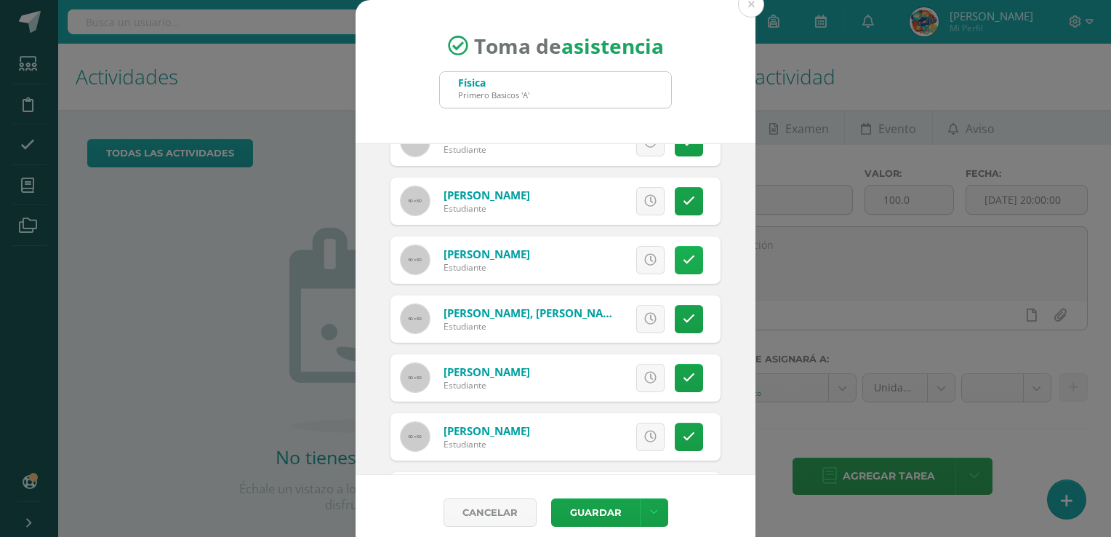
click at [675, 246] on link at bounding box center [689, 260] width 28 height 28
click at [683, 372] on icon at bounding box center [689, 378] width 12 height 12
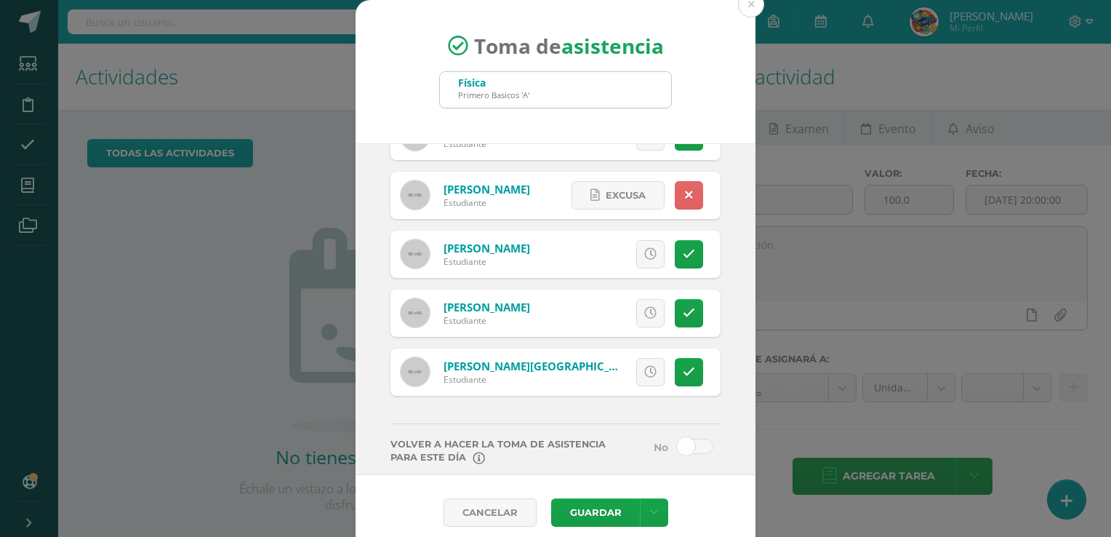
scroll to position [469, 0]
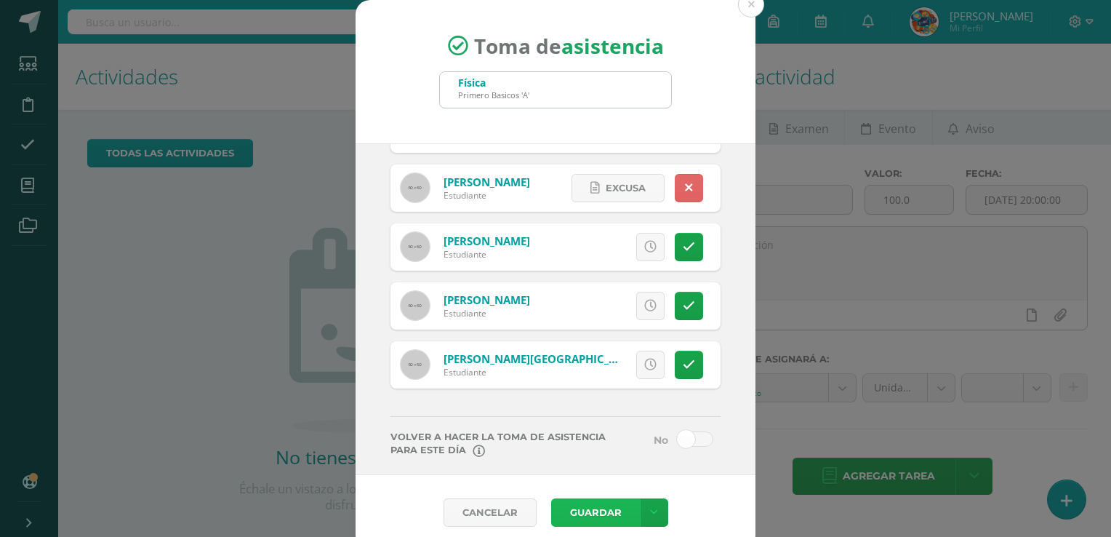
click at [588, 503] on button "Guardar" at bounding box center [595, 512] width 89 height 28
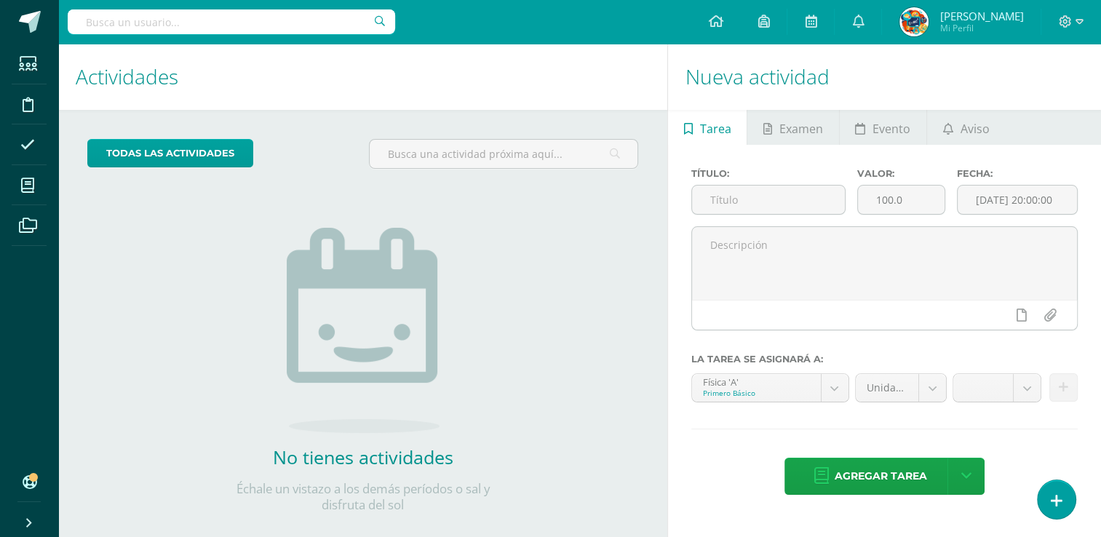
click at [1035, 499] on div "Título: Valor: 100.0 Fecha: [DATE] 20:00:00 La tarea se asignará a: Física 'A' …" at bounding box center [884, 333] width 433 height 376
click at [1055, 502] on icon at bounding box center [1056, 500] width 13 height 17
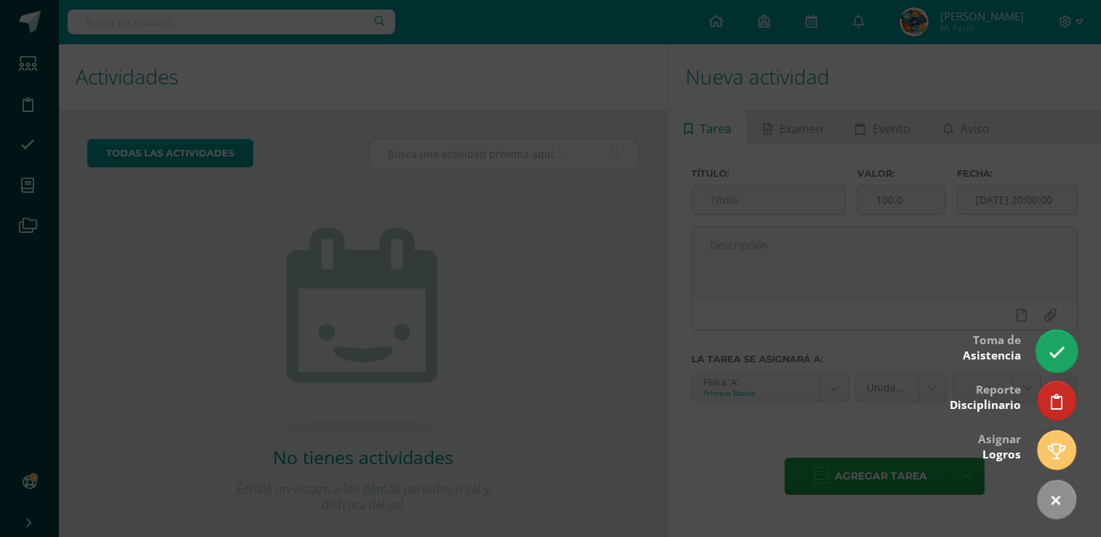
click at [1053, 355] on icon at bounding box center [1055, 352] width 17 height 17
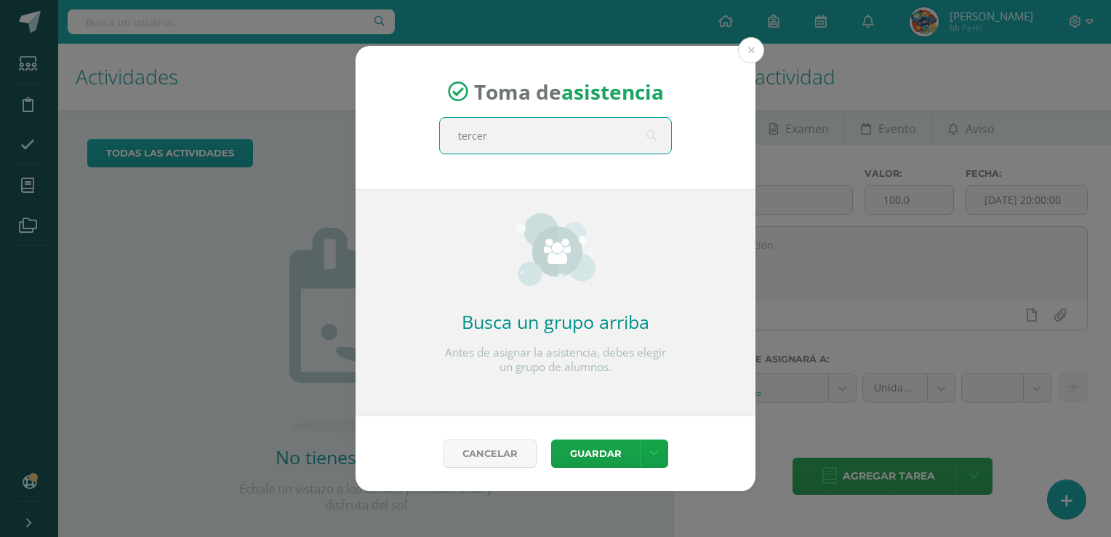
type input "tercero"
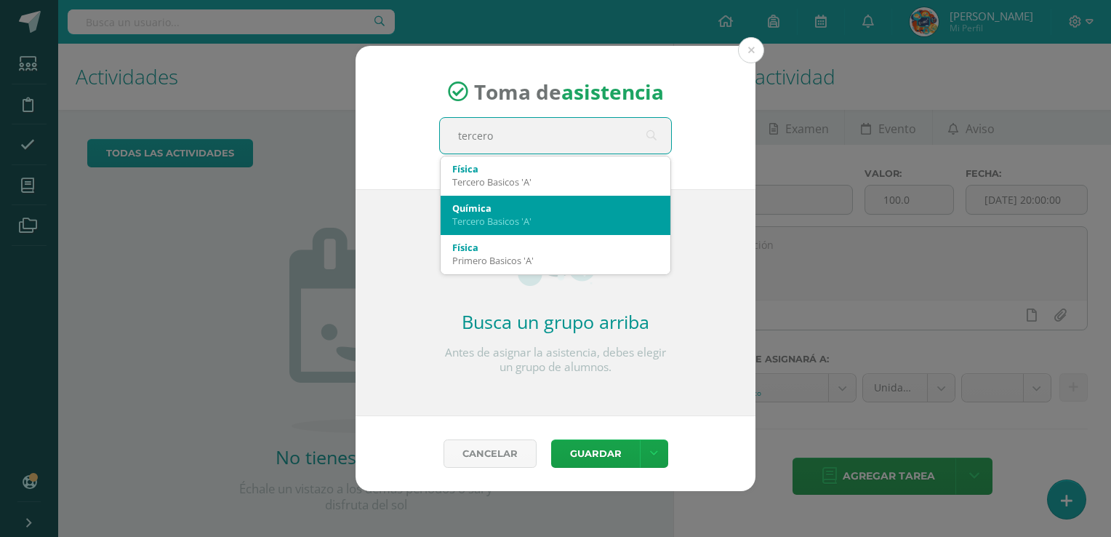
click at [526, 215] on div "Tercero Basicos 'A'" at bounding box center [555, 221] width 207 height 13
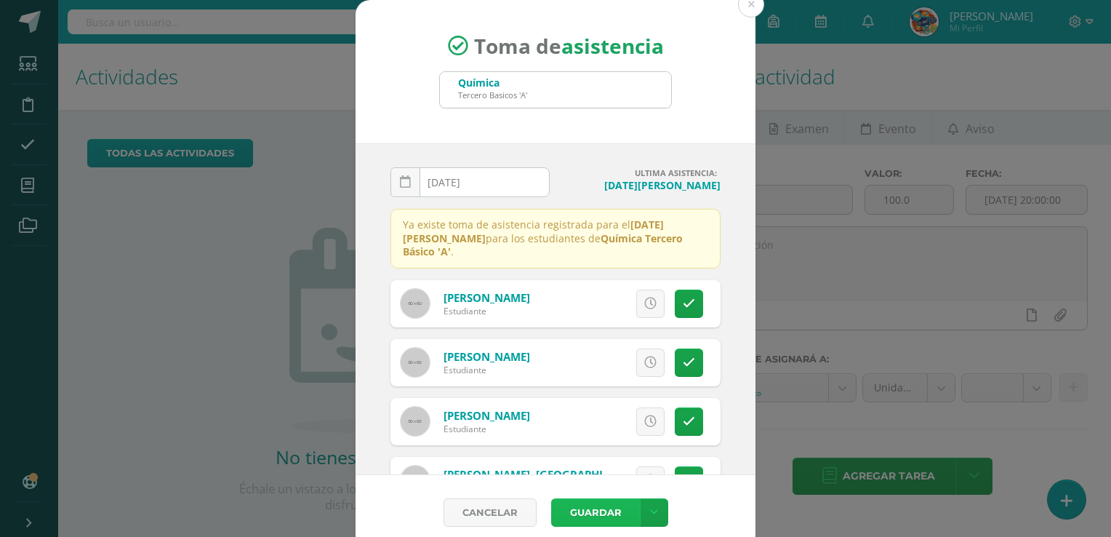
click at [602, 511] on button "Guardar" at bounding box center [595, 512] width 89 height 28
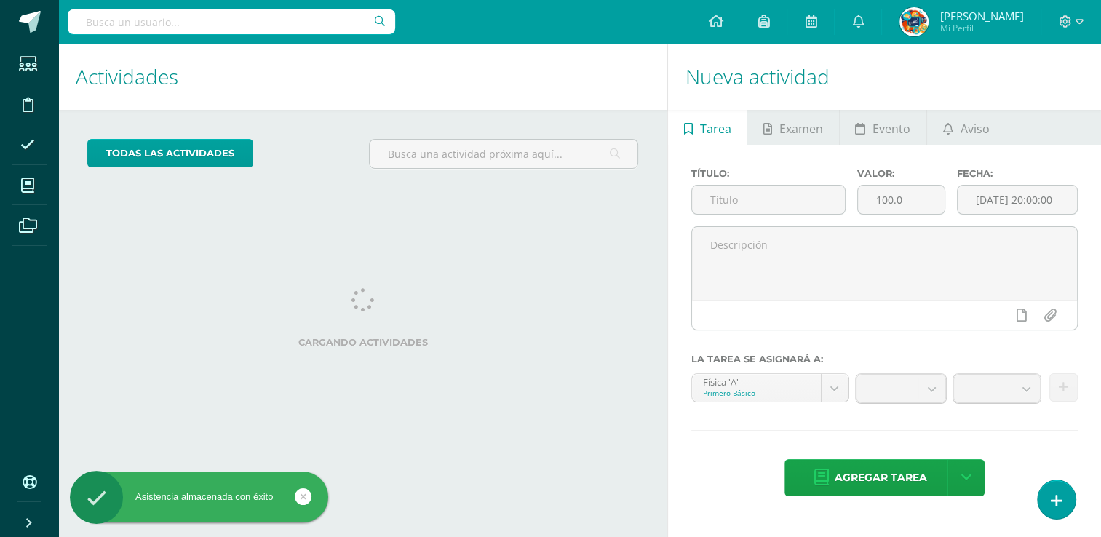
click at [1066, 503] on link at bounding box center [1056, 499] width 38 height 39
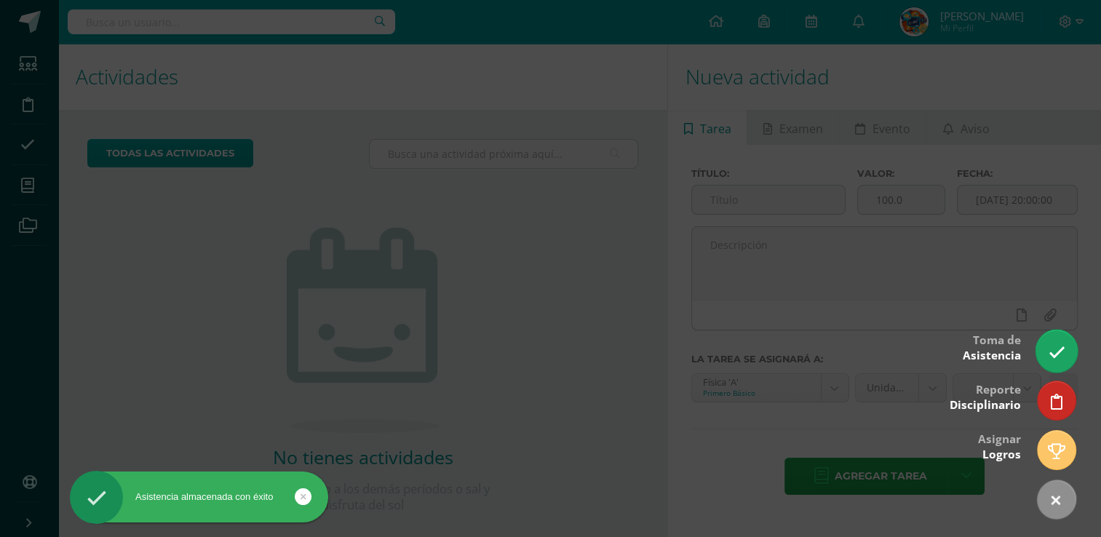
click at [1061, 356] on icon at bounding box center [1055, 352] width 17 height 17
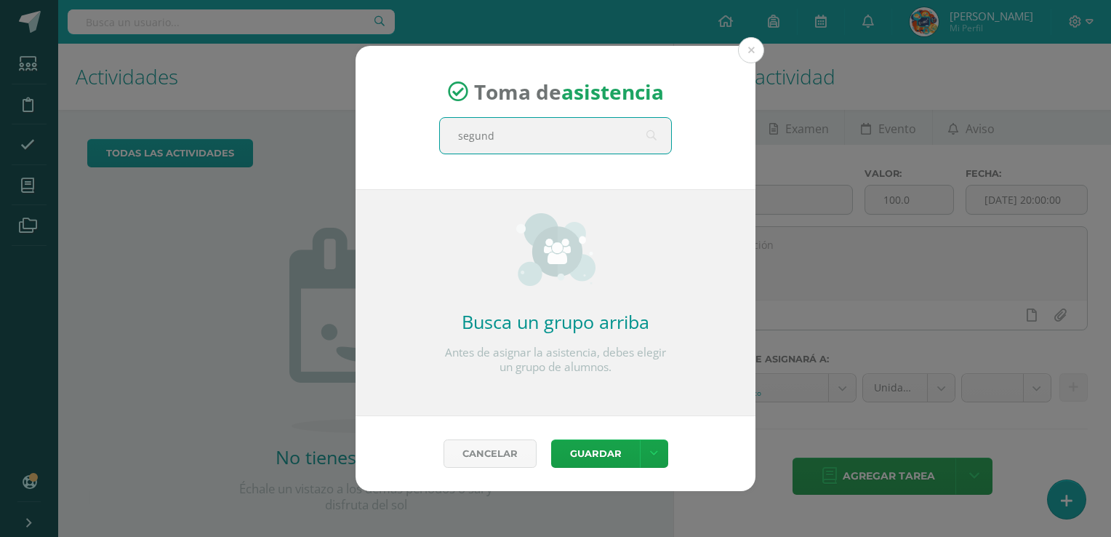
type input "segundo"
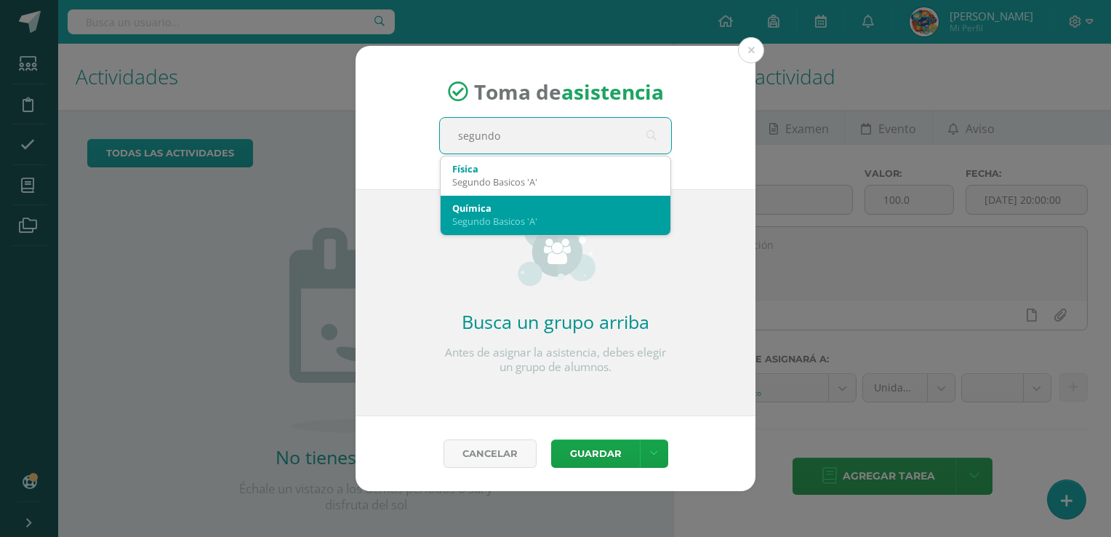
click at [528, 219] on div "Segundo Basicos 'A'" at bounding box center [555, 221] width 207 height 13
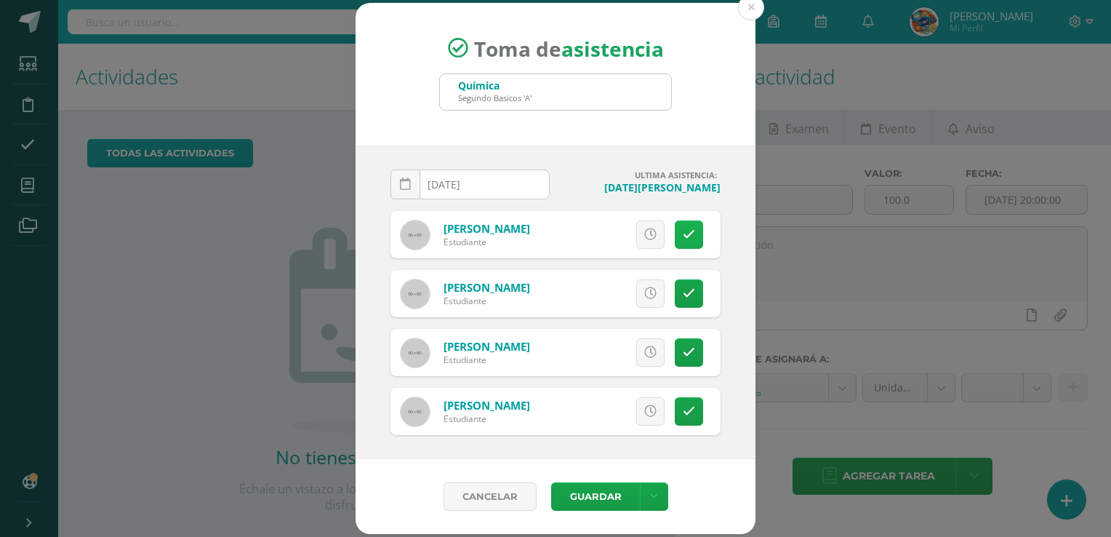
click at [687, 237] on icon at bounding box center [689, 234] width 12 height 12
click at [691, 354] on icon at bounding box center [689, 352] width 12 height 12
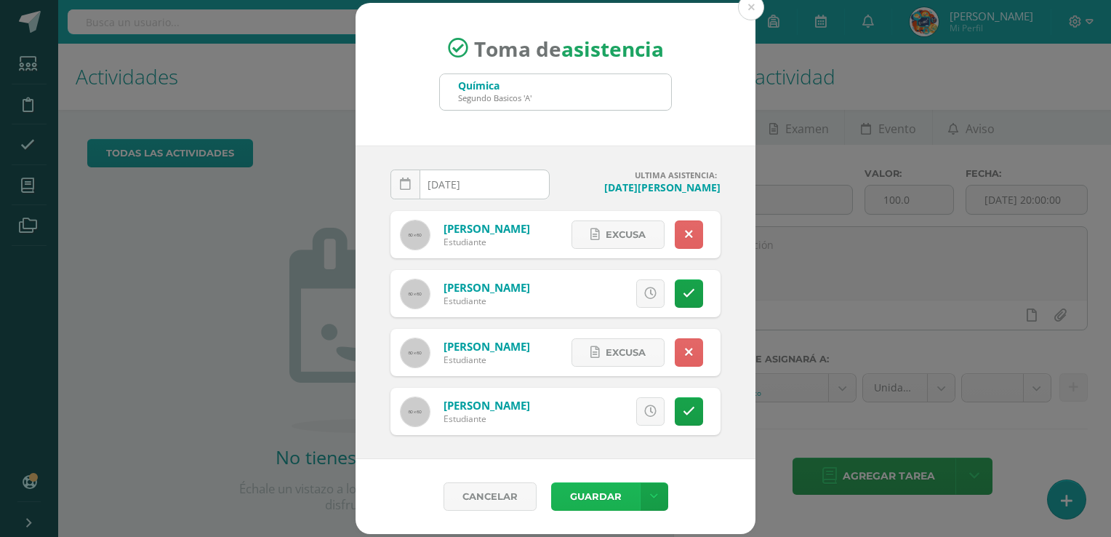
click at [594, 498] on button "Guardar" at bounding box center [595, 496] width 89 height 28
